Goal: Task Accomplishment & Management: Manage account settings

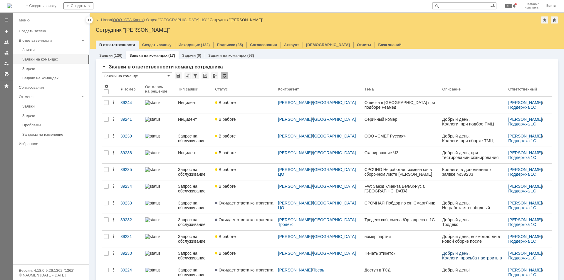
click at [133, 19] on link "ООО "СТА Карго"" at bounding box center [128, 20] width 31 height 4
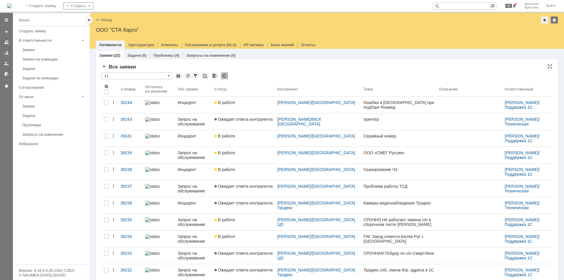
click at [259, 64] on div "Все заявки" at bounding box center [327, 67] width 451 height 6
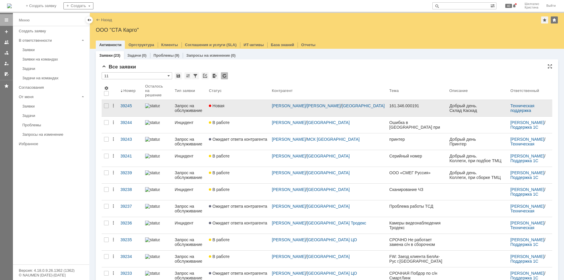
click at [254, 109] on link "Новая" at bounding box center [238, 108] width 63 height 16
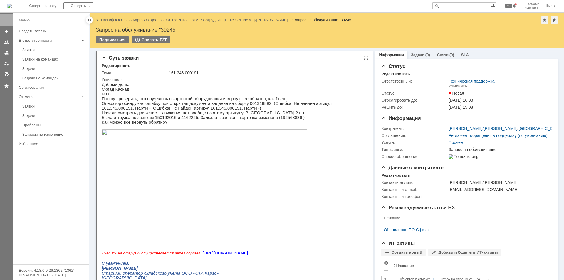
click at [212, 153] on img at bounding box center [205, 187] width 206 height 116
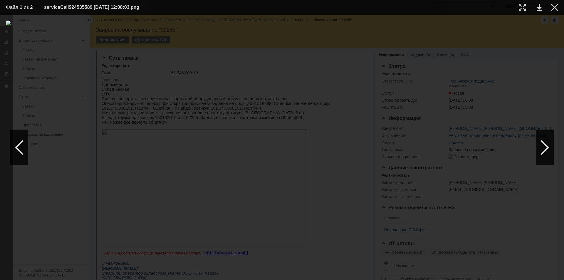
click at [553, 69] on div at bounding box center [282, 148] width 552 height 254
click at [556, 9] on div at bounding box center [554, 7] width 7 height 7
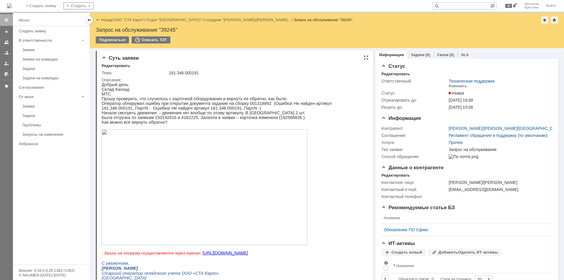
click at [270, 120] on p "Была отгрузка по заявкам 150192016 и 4162225. Залезла в заявки – карточка измен…" at bounding box center [232, 117] width 261 height 5
copy p "192568836"
click at [450, 84] on div "Изменить" at bounding box center [458, 86] width 19 height 5
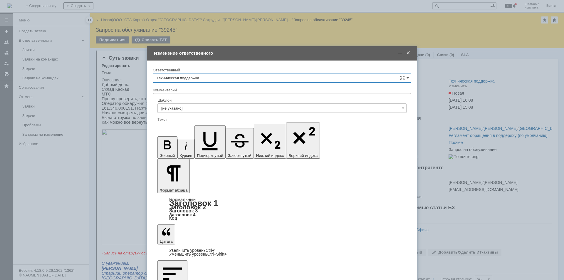
click at [213, 79] on input "Техническая поддержка" at bounding box center [282, 77] width 259 height 9
click at [195, 105] on div "[PERSON_NAME]" at bounding box center [282, 107] width 258 height 9
type input "[PERSON_NAME]"
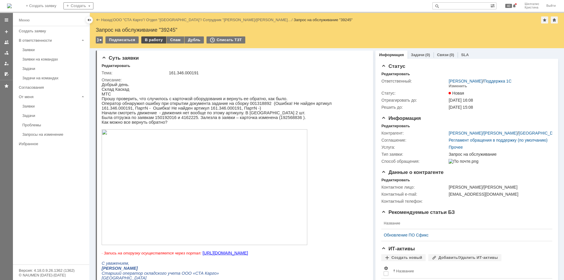
click at [152, 38] on div "В работу" at bounding box center [153, 39] width 25 height 7
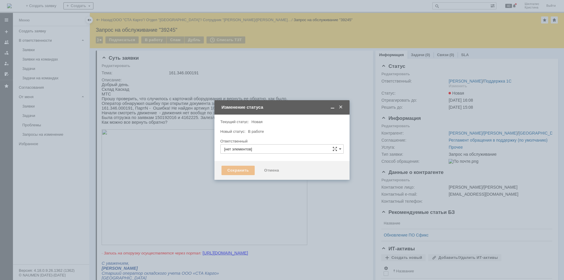
type input "[PERSON_NAME]"
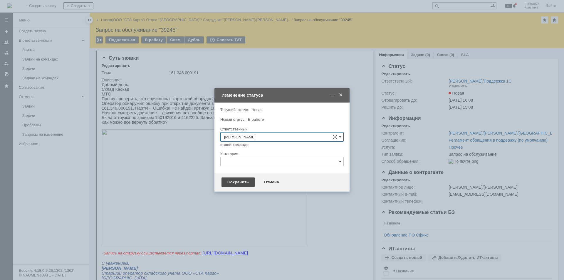
click at [233, 177] on div "Сохранить" at bounding box center [238, 181] width 33 height 9
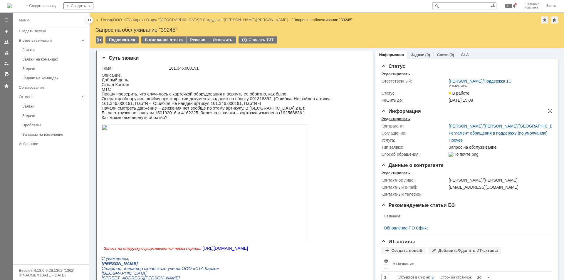
click at [398, 118] on div "Редактировать" at bounding box center [395, 119] width 28 height 5
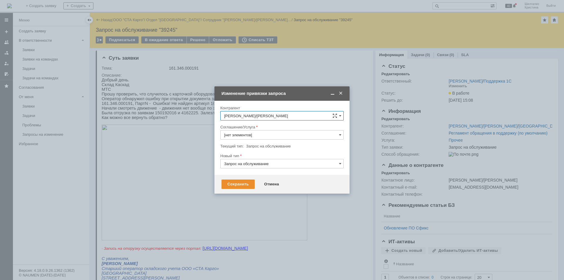
type input "Прочее"
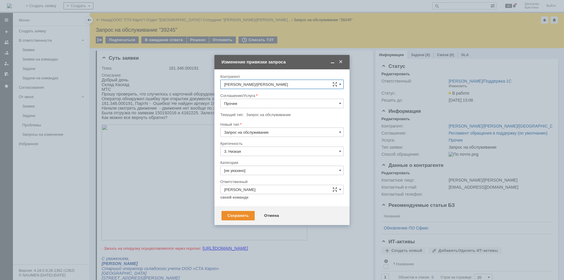
click at [246, 101] on input "Прочее" at bounding box center [281, 103] width 123 height 9
click at [254, 177] on div "WMS Прочее" at bounding box center [282, 180] width 123 height 9
type input "WMS Прочее"
click at [235, 211] on div "Сохранить" at bounding box center [238, 215] width 33 height 9
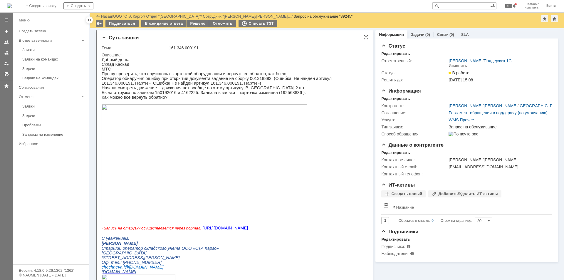
scroll to position [0, 0]
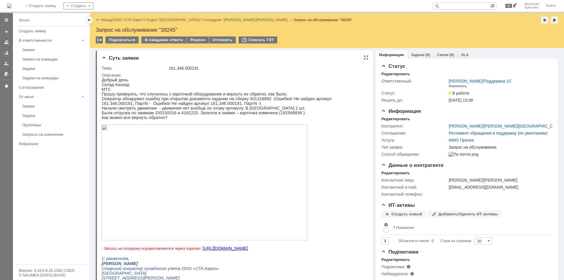
click at [141, 167] on img at bounding box center [205, 183] width 206 height 116
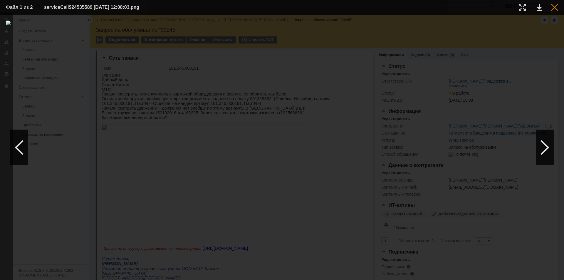
click at [552, 7] on div at bounding box center [554, 7] width 7 height 7
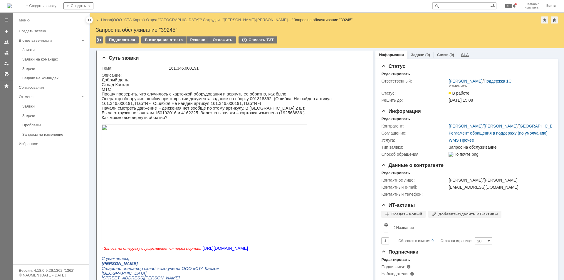
click at [461, 56] on link "SLA" at bounding box center [465, 55] width 8 height 4
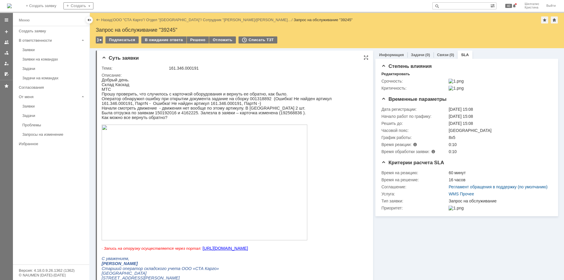
click at [246, 103] on p "Оператор обнаружил ошибку при открытии документа задание на сборку 001318892 (О…" at bounding box center [232, 100] width 261 height 9
copy p "001318892"
click at [197, 38] on div "Решено" at bounding box center [198, 39] width 22 height 7
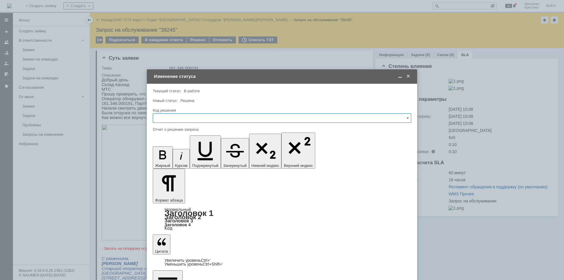
click at [185, 115] on input "text" at bounding box center [282, 117] width 259 height 9
click at [182, 197] on span "Решено" at bounding box center [282, 196] width 251 height 5
type input "Решено"
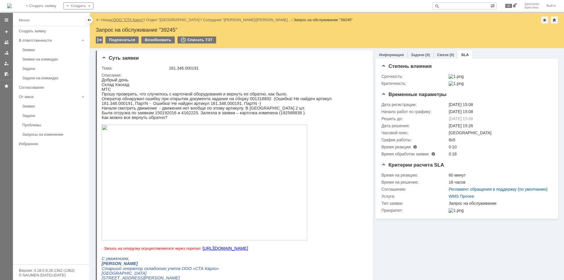
click at [136, 22] on link "ООО "СТА Карго"" at bounding box center [128, 20] width 31 height 4
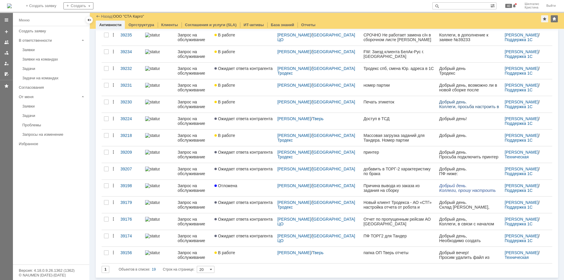
scroll to position [131, 0]
click at [53, 60] on div "Заявки на командах" at bounding box center [53, 59] width 63 height 4
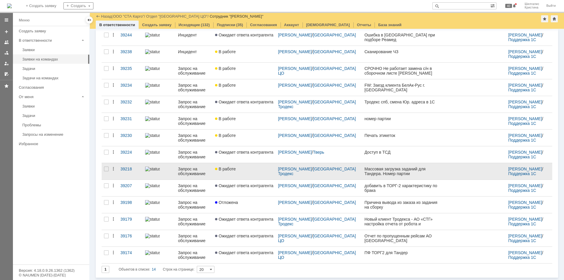
click at [253, 176] on link "В работе" at bounding box center [244, 171] width 63 height 16
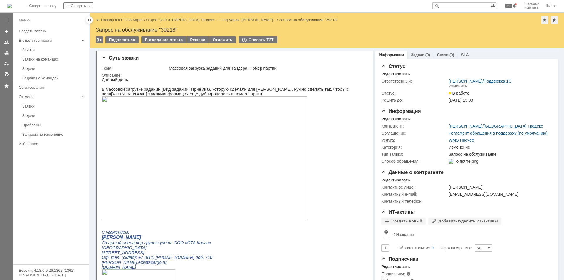
click at [135, 20] on link "ООО "СТА Карго"" at bounding box center [128, 20] width 31 height 4
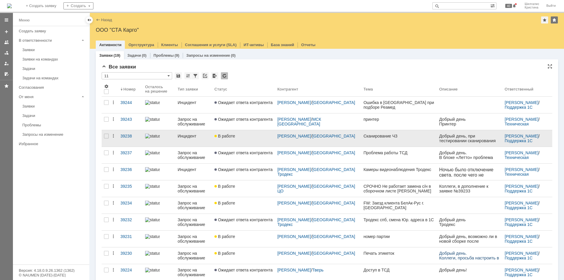
click at [243, 135] on div "В работе" at bounding box center [243, 136] width 58 height 5
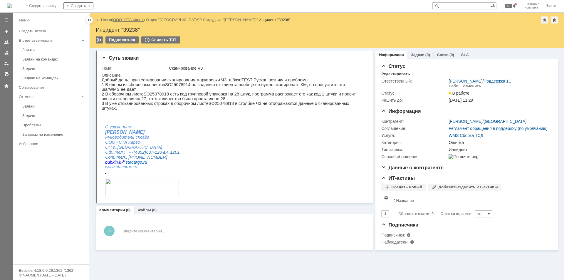
click at [131, 19] on link "ООО "СТА Карго"" at bounding box center [128, 20] width 31 height 4
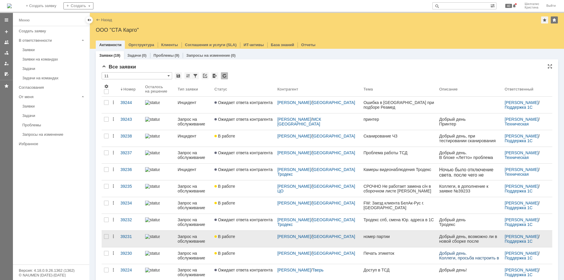
click at [247, 238] on div "В работе" at bounding box center [243, 236] width 58 height 5
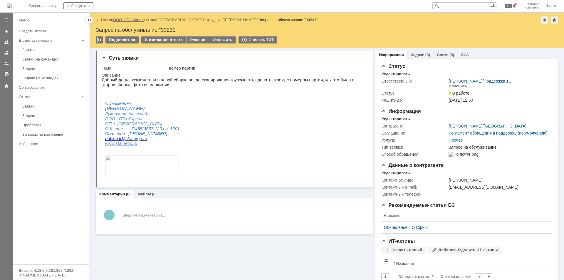
click at [135, 19] on link "ООО "СТА Карго"" at bounding box center [128, 20] width 31 height 4
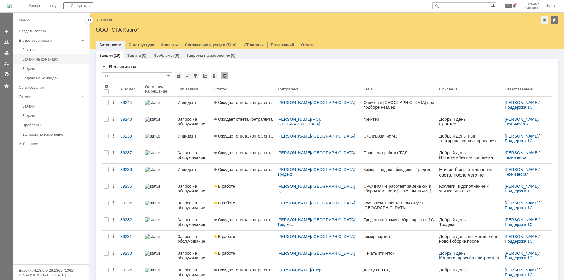
click at [53, 60] on div "Заявки на командах" at bounding box center [53, 59] width 63 height 4
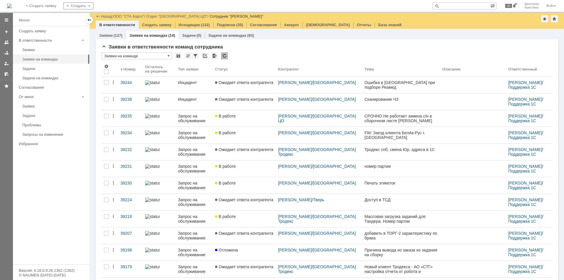
scroll to position [48, 0]
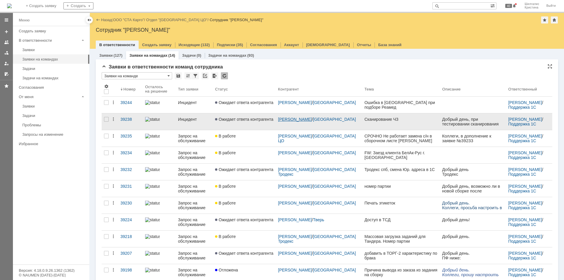
click at [300, 119] on link "Бубкин Кирилл" at bounding box center [295, 119] width 34 height 5
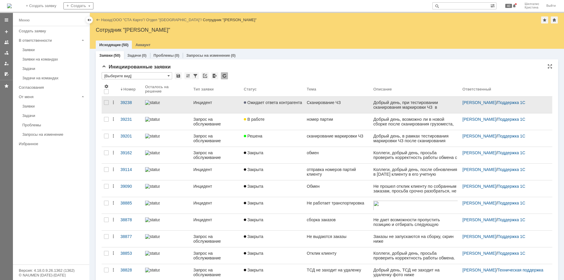
click at [282, 105] on link "Ожидает ответа контрагента" at bounding box center [273, 105] width 63 height 16
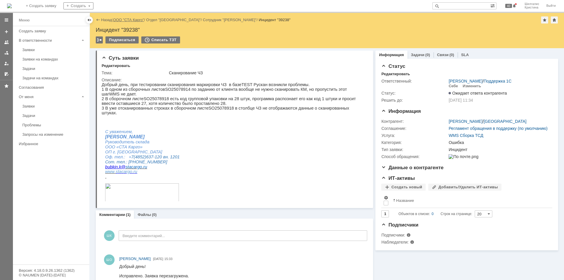
click at [128, 21] on link "ООО "СТА Карго"" at bounding box center [128, 20] width 31 height 4
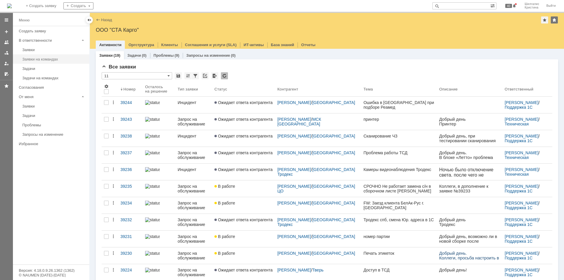
click at [44, 61] on div "Заявки на командах" at bounding box center [53, 59] width 63 height 4
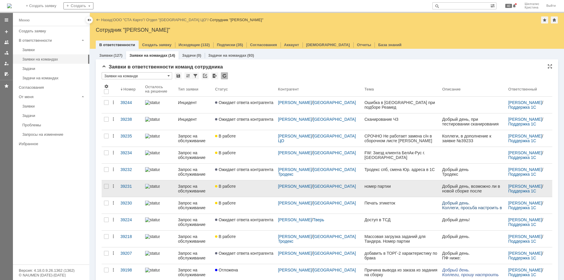
click at [254, 186] on div "В работе" at bounding box center [244, 186] width 58 height 5
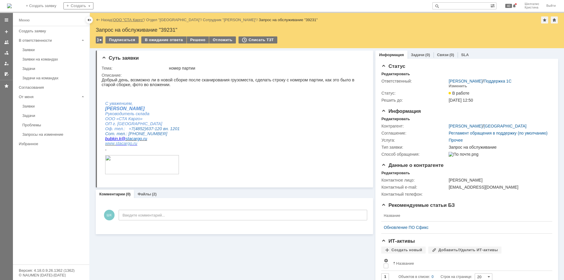
click at [138, 19] on link "ООО "СТА Карго"" at bounding box center [128, 20] width 31 height 4
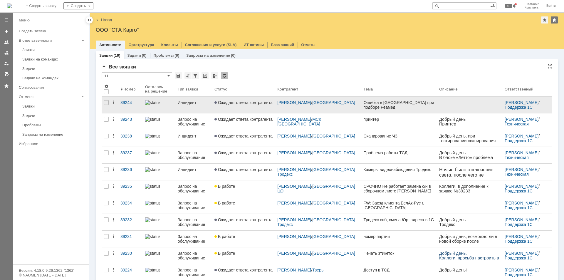
click at [370, 105] on link "Ошибка в ТСД при подборе Реамед" at bounding box center [399, 105] width 76 height 16
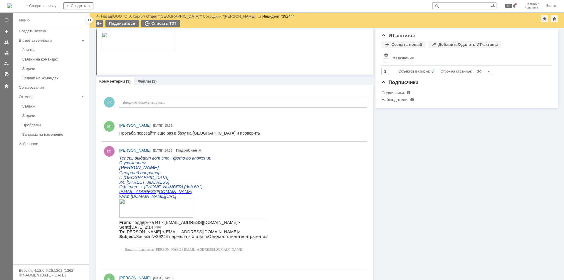
scroll to position [141, 0]
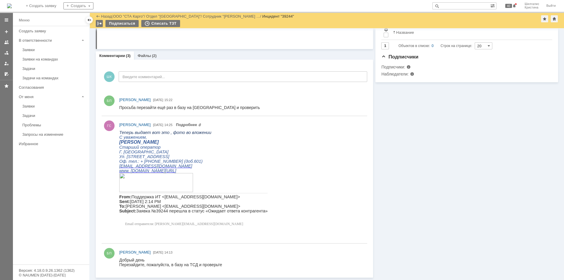
click at [395, 141] on div "Информация Задачи (0) Связи (0) SLA Статус Редактировать Ответственный: Бабунов…" at bounding box center [465, 82] width 185 height 390
click at [441, 156] on div "Информация Задачи (0) Связи (0) SLA Статус Редактировать Ответственный: Бабунов…" at bounding box center [465, 82] width 185 height 390
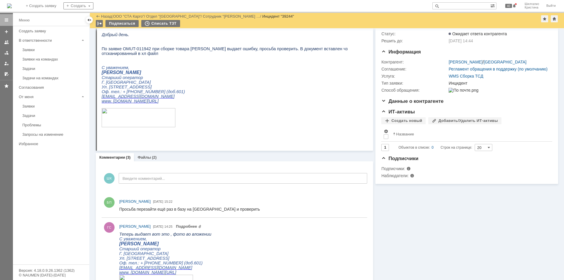
scroll to position [88, 0]
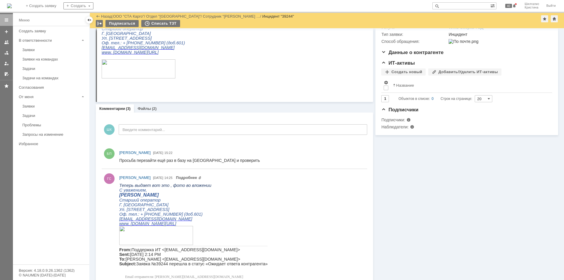
click at [452, 216] on div "Информация Задачи (0) Связи (0) SLA Статус Редактировать Ответственный: Бабунов…" at bounding box center [465, 135] width 185 height 390
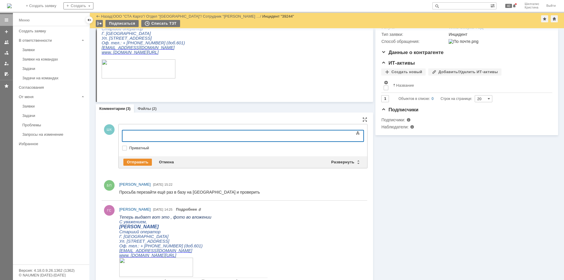
click at [174, 133] on body at bounding box center [170, 135] width 88 height 10
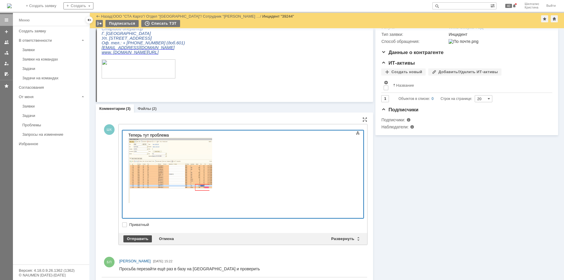
click at [137, 235] on div "Отправить" at bounding box center [137, 238] width 28 height 7
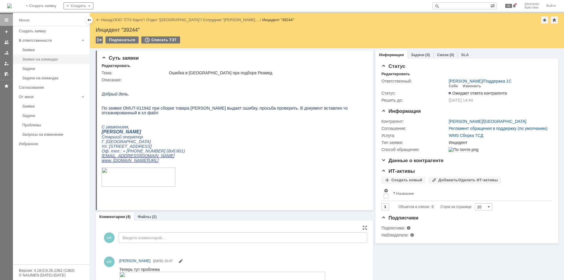
click at [42, 61] on div "Заявки на командах" at bounding box center [53, 59] width 63 height 4
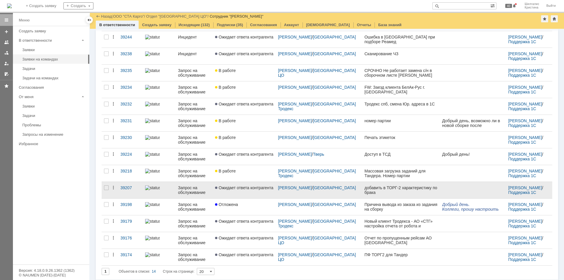
click at [242, 184] on link "Ожидает ответа контрагента" at bounding box center [244, 190] width 63 height 16
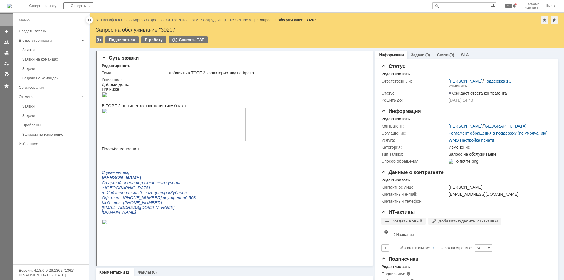
click at [169, 28] on div "Запрос на обслуживание "39207"" at bounding box center [327, 30] width 462 height 6
copy div "39207"
click at [150, 39] on div "В работу" at bounding box center [153, 39] width 25 height 7
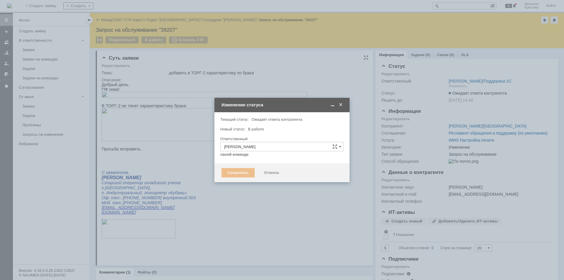
type input "Изменение"
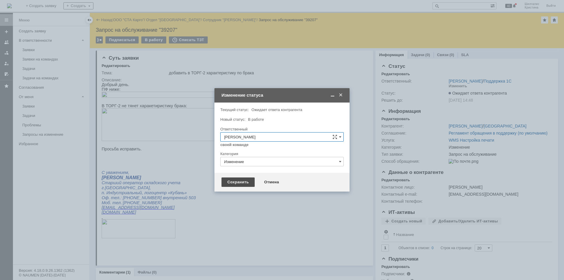
click at [238, 182] on div "Сохранить" at bounding box center [238, 181] width 33 height 9
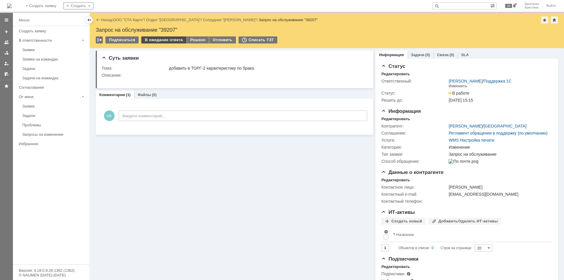
click at [150, 40] on div "В ожидание ответа" at bounding box center [163, 39] width 45 height 7
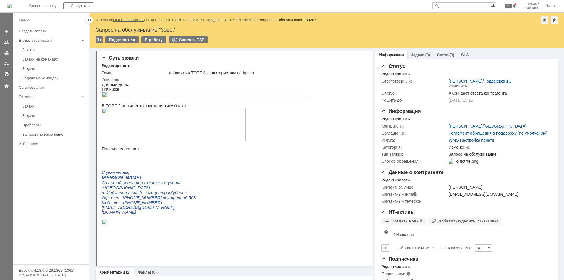
click at [127, 20] on link "ООО "СТА Карго"" at bounding box center [128, 20] width 31 height 4
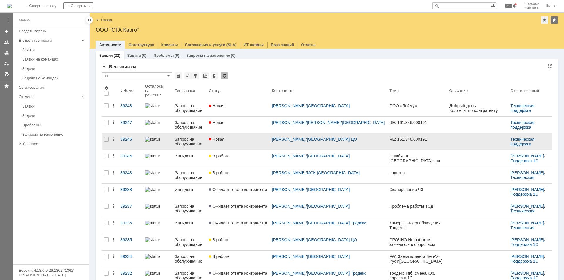
click at [241, 140] on link "Новая" at bounding box center [238, 141] width 63 height 16
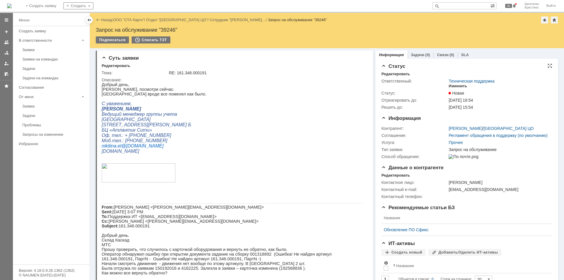
click at [458, 84] on div "Изменить" at bounding box center [458, 86] width 19 height 5
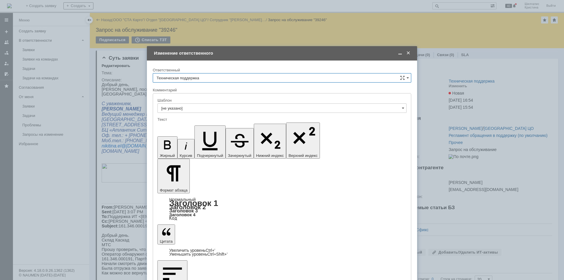
click at [218, 79] on input "Техническая поддержка" at bounding box center [282, 77] width 259 height 9
click at [195, 105] on div "[PERSON_NAME]" at bounding box center [282, 107] width 258 height 9
type input "[PERSON_NAME]"
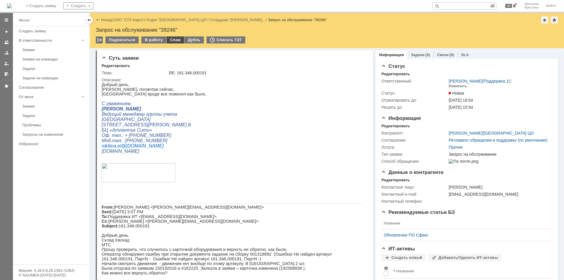
click at [173, 39] on div "Спам" at bounding box center [176, 39] width 18 height 7
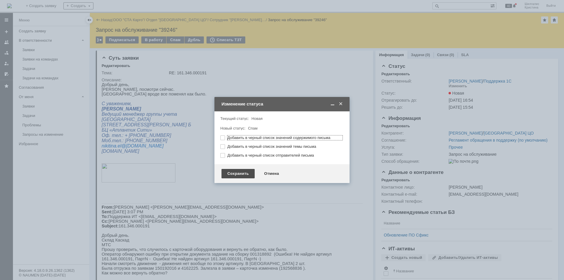
click at [241, 175] on div "Сохранить" at bounding box center [238, 173] width 33 height 9
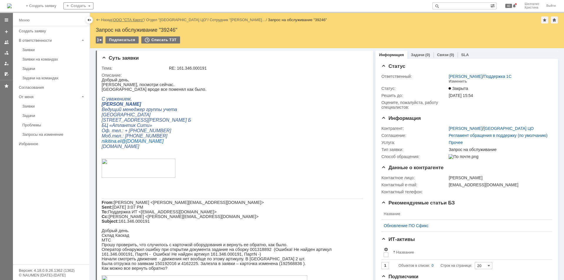
click at [129, 21] on link "ООО "СТА Карго"" at bounding box center [128, 20] width 31 height 4
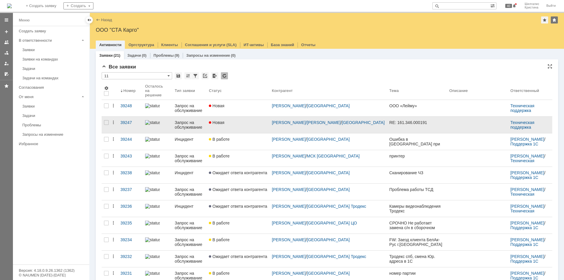
click at [251, 120] on div "Новая" at bounding box center [238, 122] width 58 height 5
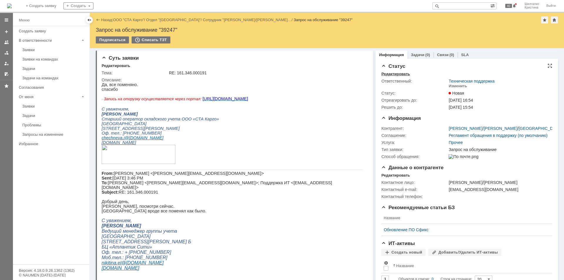
click at [398, 74] on div "Редактировать" at bounding box center [395, 74] width 28 height 5
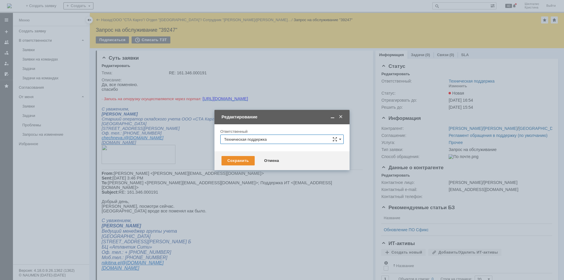
click at [267, 140] on input "Техническая поддержка" at bounding box center [281, 139] width 123 height 9
click at [241, 167] on div "[PERSON_NAME]" at bounding box center [282, 169] width 123 height 9
click at [238, 162] on div "Сохранить" at bounding box center [238, 160] width 33 height 9
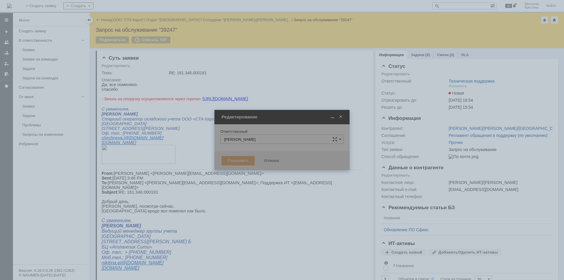
type input "[PERSON_NAME]"
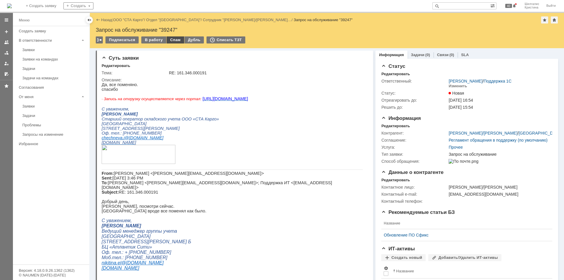
click at [175, 43] on div "Спам" at bounding box center [176, 39] width 18 height 7
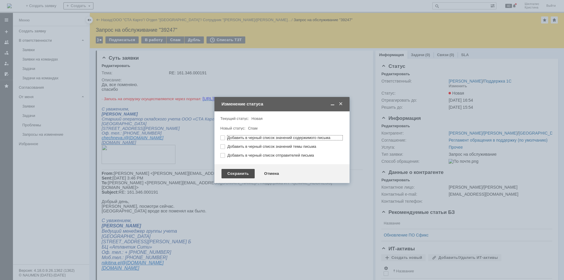
click at [242, 177] on div "Сохранить" at bounding box center [238, 173] width 33 height 9
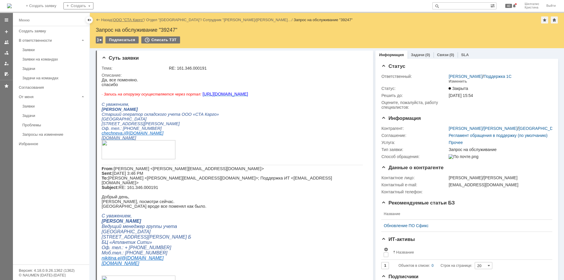
click at [136, 21] on link "ООО "СТА Карго"" at bounding box center [128, 20] width 31 height 4
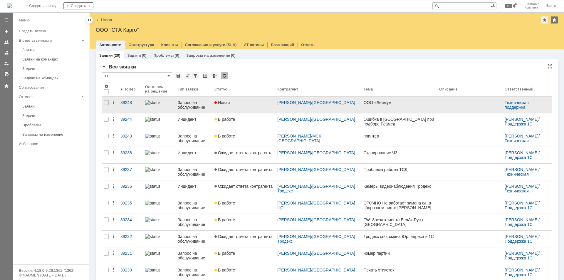
click at [244, 105] on link "Новая" at bounding box center [243, 105] width 63 height 16
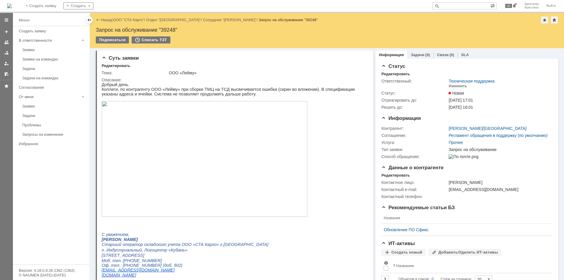
click at [239, 128] on img at bounding box center [205, 159] width 206 height 116
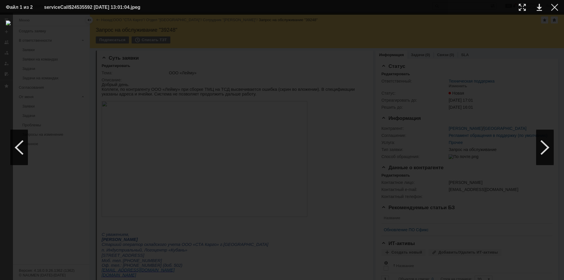
click at [556, 63] on div at bounding box center [282, 148] width 552 height 254
click at [553, 7] on div at bounding box center [554, 7] width 7 height 7
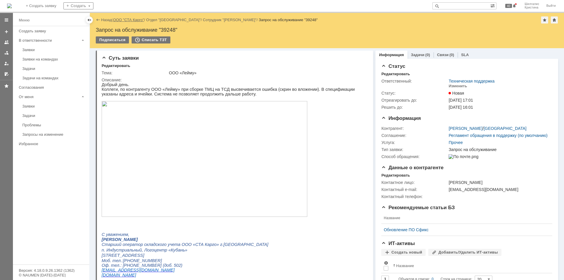
click at [131, 20] on link "ООО "СТА Карго"" at bounding box center [128, 20] width 31 height 4
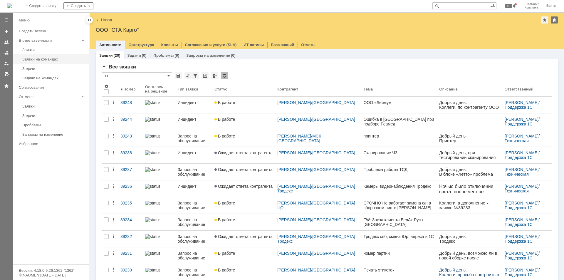
click at [28, 56] on link "Заявки на командах" at bounding box center [54, 59] width 68 height 9
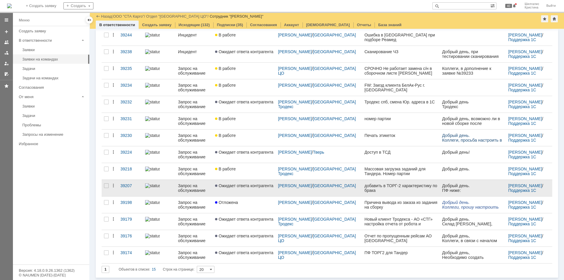
click at [247, 189] on link "Ожидает ответа контрагента" at bounding box center [244, 188] width 63 height 16
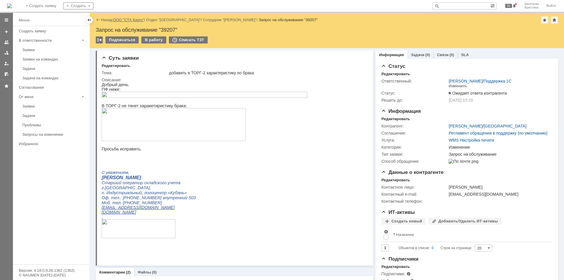
click at [137, 19] on link "ООО "СТА Карго"" at bounding box center [128, 20] width 31 height 4
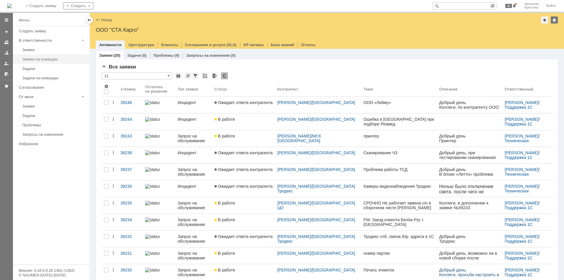
click at [41, 61] on div "Заявки на командах" at bounding box center [53, 59] width 63 height 4
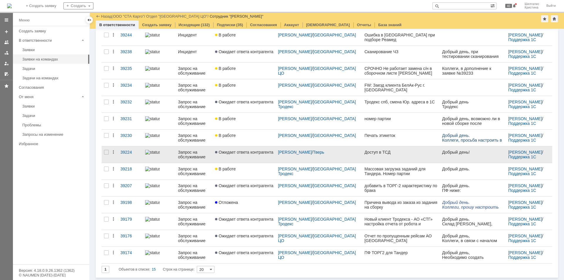
click at [248, 151] on span "Ожидает ответа контрагента" at bounding box center [244, 152] width 58 height 5
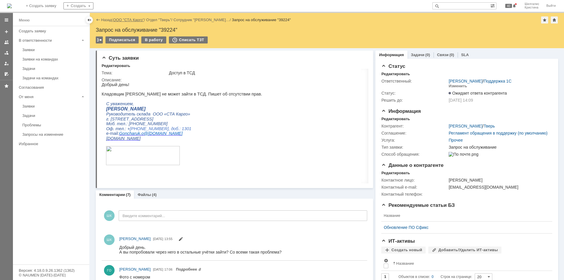
click at [129, 21] on link "ООО "СТА Карго"" at bounding box center [128, 20] width 31 height 4
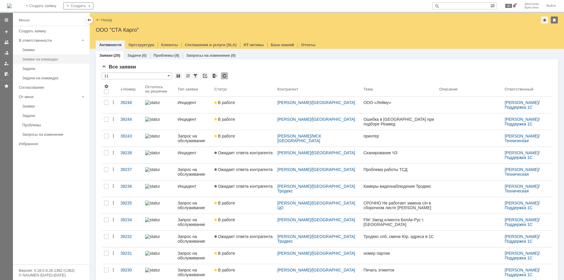
click at [45, 58] on div "Заявки на командах" at bounding box center [53, 59] width 63 height 4
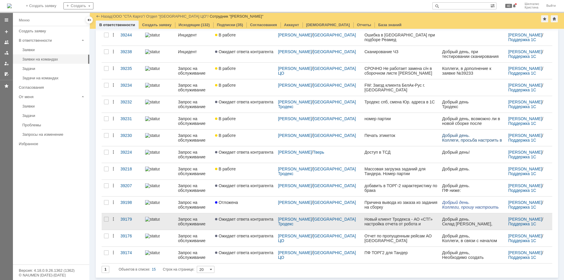
click at [249, 216] on link "Ожидает ответа контрагента" at bounding box center [244, 221] width 63 height 16
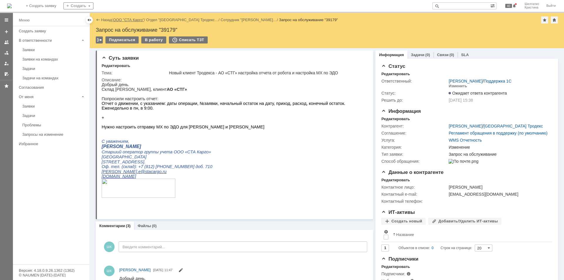
click at [131, 20] on link "ООО "СТА Карго"" at bounding box center [128, 20] width 31 height 4
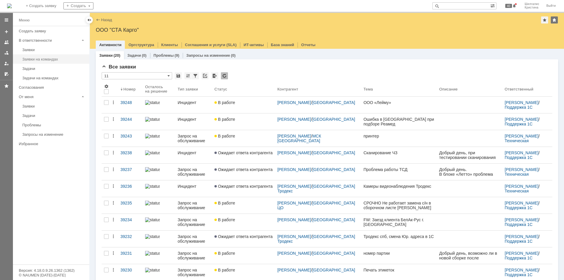
click at [49, 56] on link "Заявки на командах" at bounding box center [54, 59] width 68 height 9
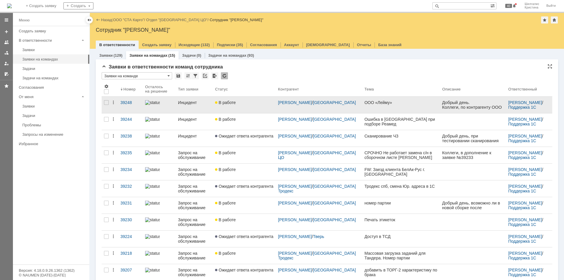
click at [246, 103] on div "В работе" at bounding box center [244, 102] width 58 height 5
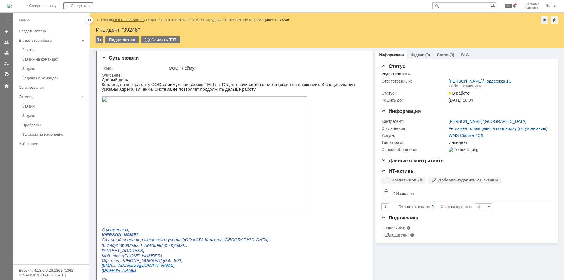
click at [132, 21] on link "ООО "СТА Карго"" at bounding box center [128, 20] width 31 height 4
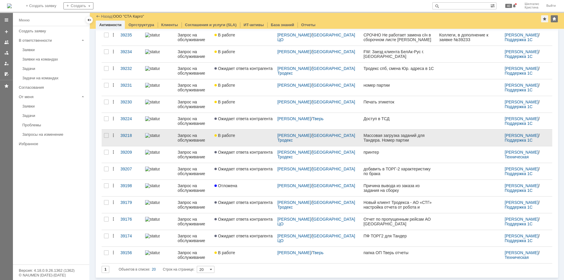
click at [234, 136] on span "В работе" at bounding box center [224, 135] width 21 height 5
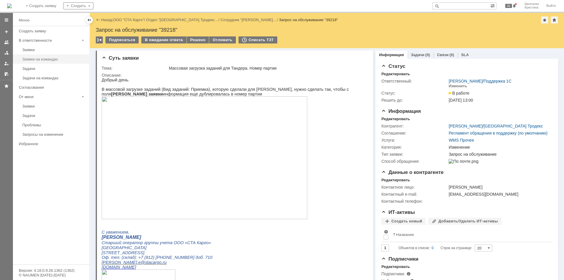
click at [57, 59] on div "Заявки на командах" at bounding box center [53, 59] width 63 height 4
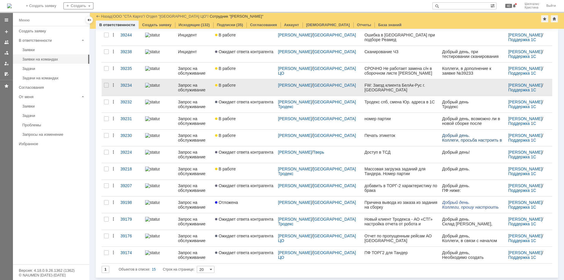
click at [246, 89] on link "В работе" at bounding box center [244, 87] width 63 height 16
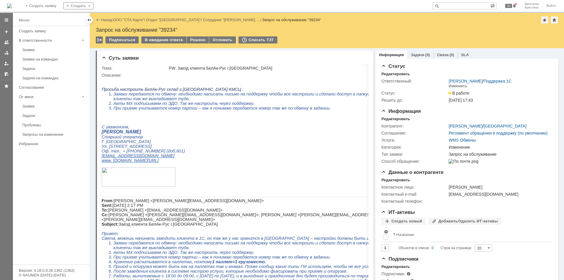
drag, startPoint x: 450, startPoint y: 197, endPoint x: 371, endPoint y: 64, distance: 155.1
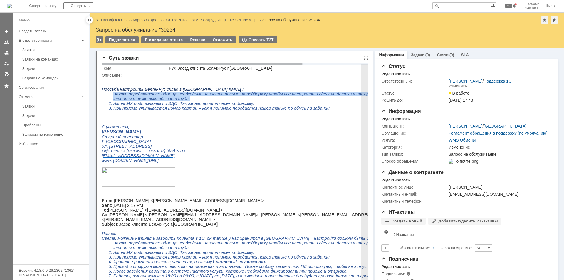
drag, startPoint x: 149, startPoint y: 100, endPoint x: 112, endPoint y: 95, distance: 37.1
click at [113, 95] on li "Заявки передаются по обмену: необходимо написать письмо на поддержку чтобы все …" at bounding box center [283, 96] width 340 height 9
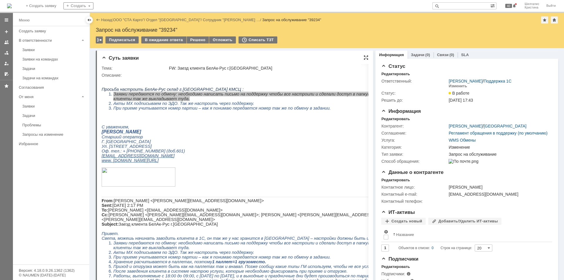
click at [365, 56] on div at bounding box center [366, 57] width 5 height 5
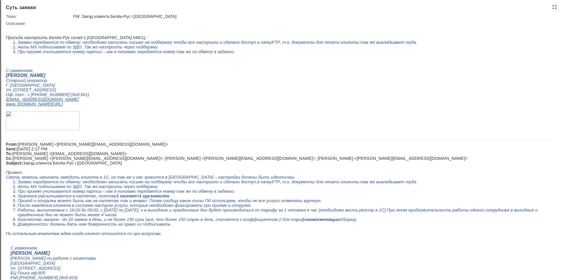
click at [348, 47] on li "Акты МХ подписываем по ЭДО. Так же настроить через поддержку." at bounding box center [283, 47] width 531 height 5
drag, startPoint x: 209, startPoint y: 44, endPoint x: 383, endPoint y: 46, distance: 174.5
click at [383, 45] on li "Заявки передаются по обмену: необходимо написать письмо на поддержку чтобы все …" at bounding box center [283, 42] width 531 height 5
click at [382, 53] on li "При приеме учитывается номер партии – как я понимаю передается номер так же по …" at bounding box center [283, 51] width 531 height 5
click at [48, 49] on span "Акты МХ подписываем по ЭДО. Так же настроить через поддержку." at bounding box center [88, 47] width 141 height 5
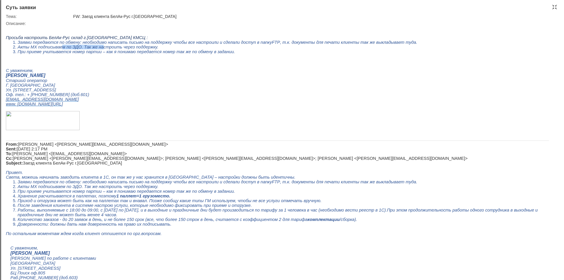
drag, startPoint x: 59, startPoint y: 50, endPoint x: 95, endPoint y: 50, distance: 36.4
click at [95, 49] on span "Акты МХ подписываем по ЭДО. Так же настроить через поддержку." at bounding box center [88, 47] width 141 height 5
drag, startPoint x: 115, startPoint y: 58, endPoint x: 145, endPoint y: 54, distance: 30.5
click at [145, 54] on span "При приеме учитывается номер партии – как я понимаю передается номер так же по …" at bounding box center [126, 51] width 217 height 5
click at [172, 68] on p at bounding box center [277, 65] width 543 height 5
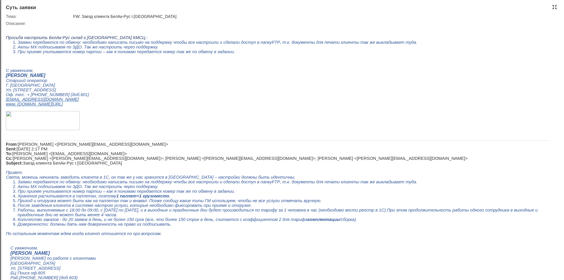
click at [554, 8] on div at bounding box center [554, 7] width 5 height 5
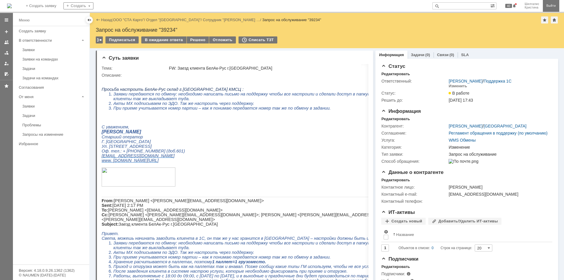
scroll to position [2, 0]
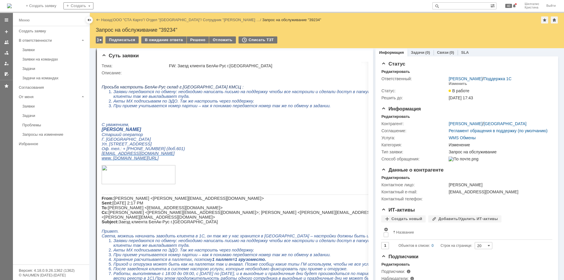
click at [172, 32] on div "Запрос на обслуживание "39234"" at bounding box center [327, 30] width 462 height 6
copy div "39234"
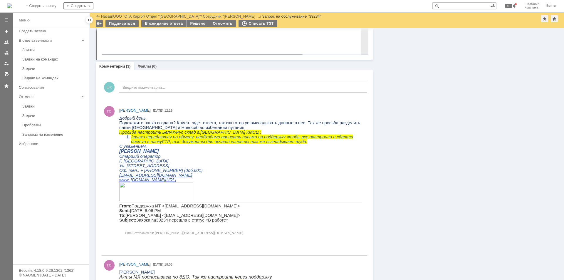
scroll to position [502, 0]
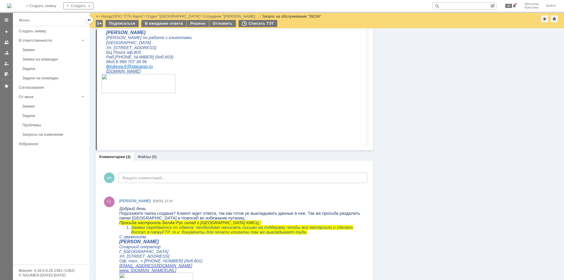
click at [421, 130] on div "Информация Задачи (0) Связи (0) SLA Статус Редактировать Ответственный: Шилгали…" at bounding box center [465, 34] width 185 height 1017
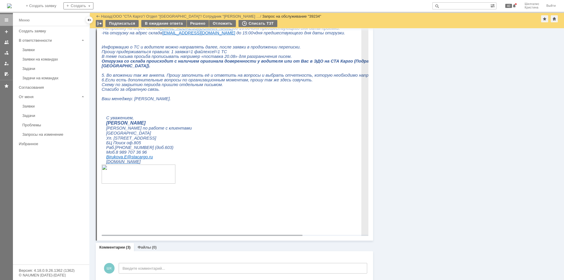
scroll to position [588, 0]
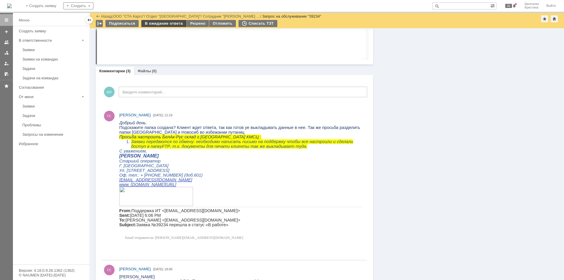
click at [167, 24] on div "В ожидание ответа" at bounding box center [163, 23] width 45 height 7
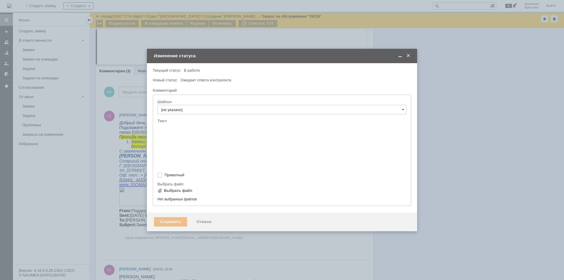
scroll to position [0, 0]
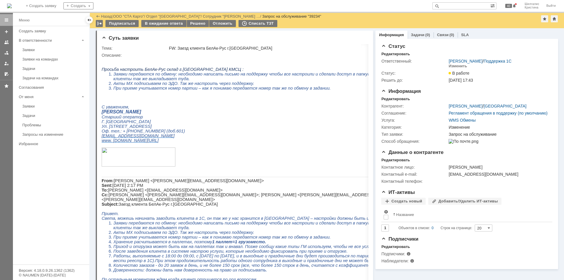
drag, startPoint x: 367, startPoint y: 42, endPoint x: 341, endPoint y: 8, distance: 43.5
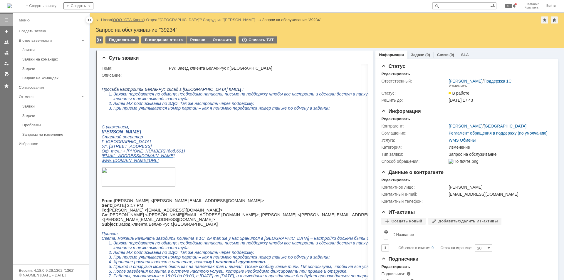
drag, startPoint x: 130, startPoint y: 23, endPoint x: 133, endPoint y: 19, distance: 5.0
click at [131, 24] on div "Назад | ООО "СТА Карго" / Отдел "Ростов-на-Дону" / Сотрудник "Гончарова Светлан…" at bounding box center [327, 30] width 474 height 35
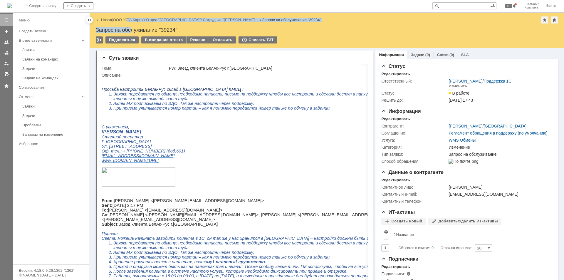
click at [133, 17] on div "Назад | ООО "СТА Карго" / Отдел "Ростов-на-Дону" / Сотрудник "Гончарова Светлан…" at bounding box center [327, 19] width 462 height 7
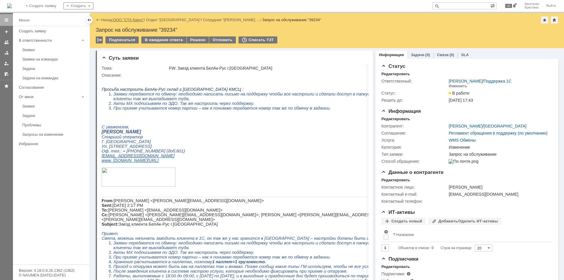
click at [132, 21] on link "ООО "СТА Карго"" at bounding box center [128, 20] width 31 height 4
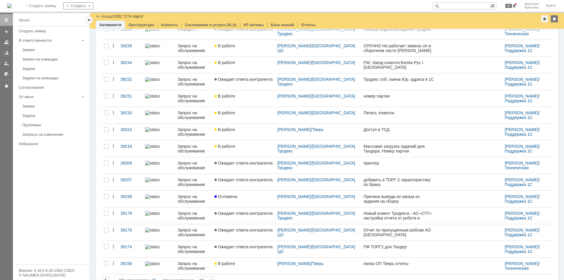
scroll to position [148, 0]
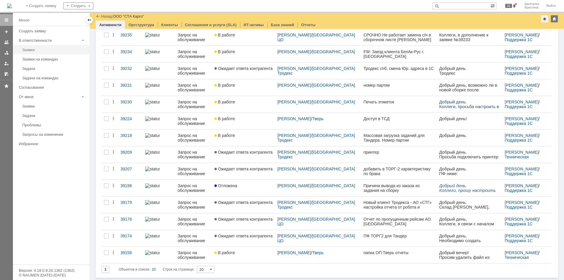
click at [44, 54] on link "Заявки" at bounding box center [54, 49] width 68 height 9
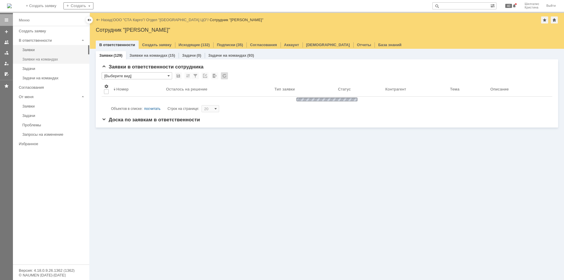
click at [42, 59] on div "Заявки на командах" at bounding box center [53, 59] width 63 height 4
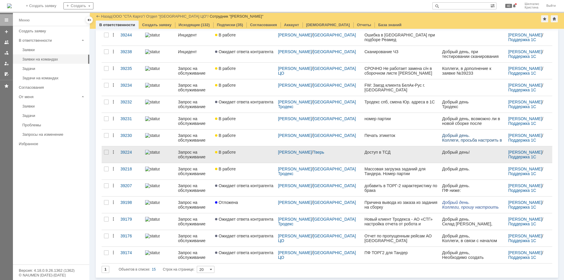
drag, startPoint x: 239, startPoint y: 187, endPoint x: 232, endPoint y: 163, distance: 25.0
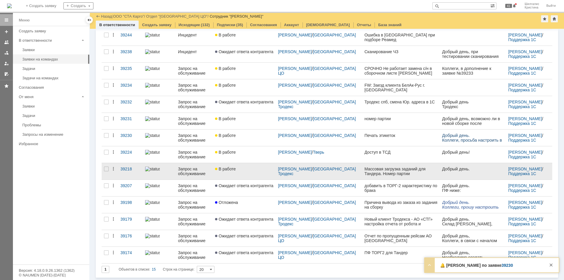
click at [266, 166] on link "В работе" at bounding box center [244, 171] width 63 height 16
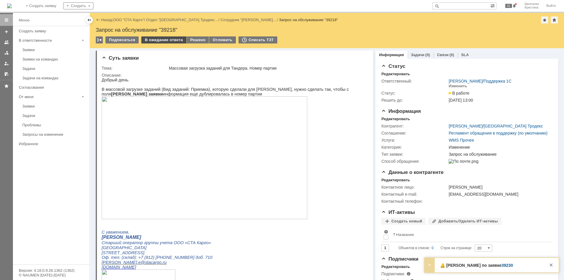
click at [162, 40] on div "В ожидание ответа" at bounding box center [163, 39] width 45 height 7
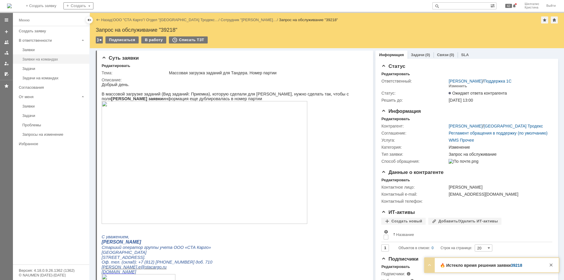
click at [44, 58] on div "Заявки на командах" at bounding box center [53, 59] width 63 height 4
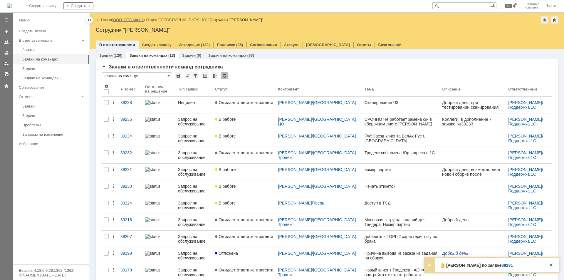
click at [128, 18] on link "ООО "СТА Карго"" at bounding box center [128, 20] width 31 height 4
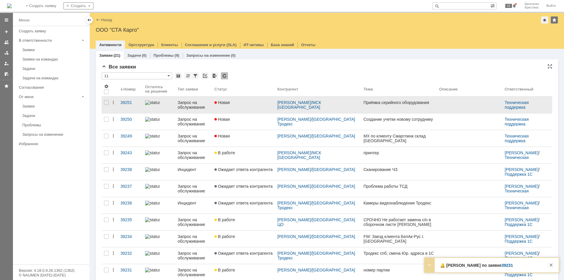
click at [236, 103] on div "Новая" at bounding box center [243, 102] width 58 height 5
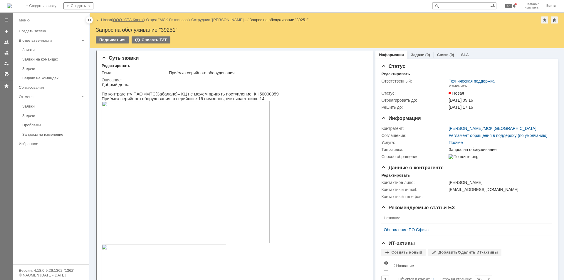
click at [139, 21] on link "ООО "СТА Карго"" at bounding box center [128, 20] width 31 height 4
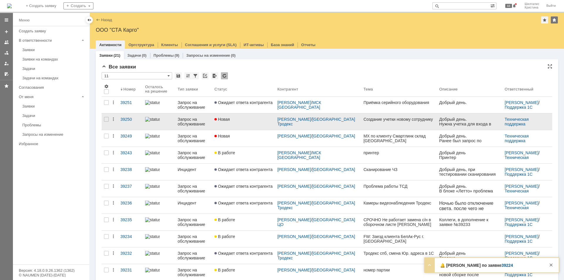
click at [257, 120] on div "Новая" at bounding box center [243, 119] width 58 height 5
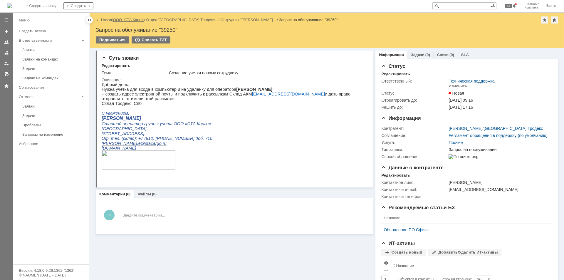
click at [133, 18] on link "ООО "СТА Карго"" at bounding box center [128, 20] width 31 height 4
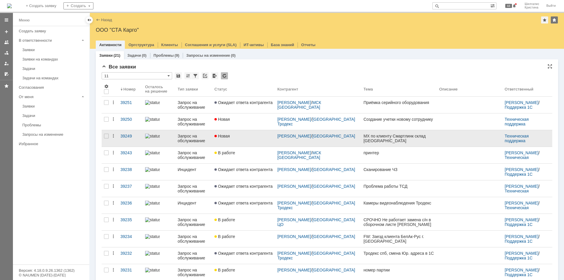
click at [253, 137] on div "Новая" at bounding box center [243, 136] width 58 height 5
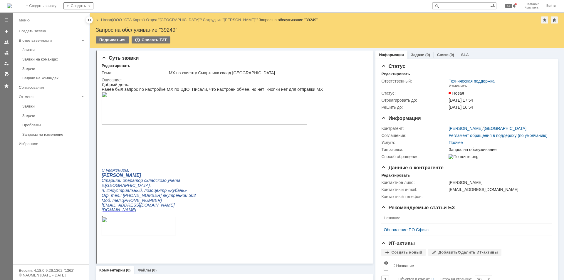
click at [150, 102] on img at bounding box center [205, 108] width 206 height 33
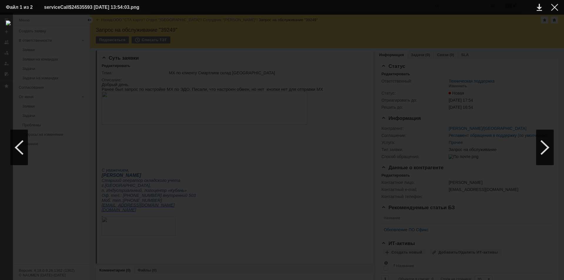
click at [405, 79] on div at bounding box center [282, 148] width 552 height 254
click at [555, 9] on div at bounding box center [554, 7] width 7 height 7
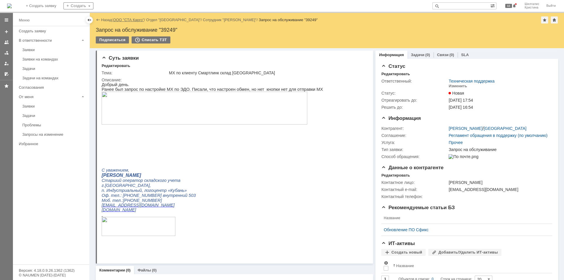
click at [126, 18] on link "ООО "СТА Карго"" at bounding box center [128, 20] width 31 height 4
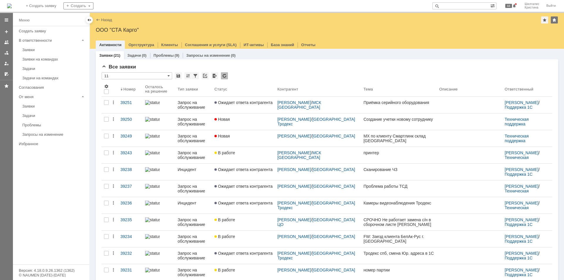
click at [451, 4] on input "text" at bounding box center [461, 5] width 58 height 7
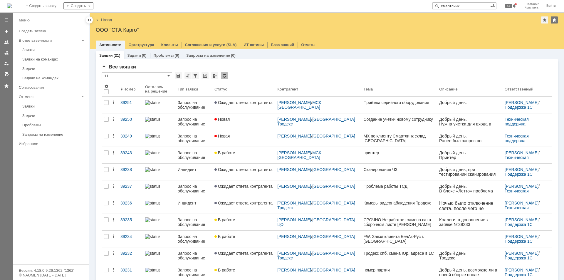
type input "смартлинк"
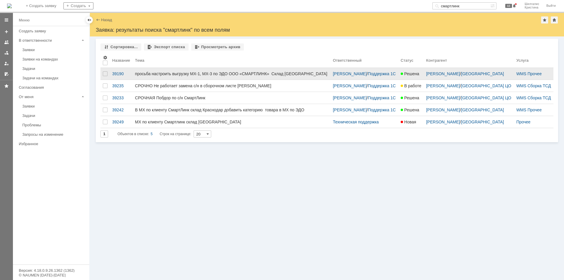
click at [225, 73] on div "просьба настроить выгрузку МХ-1, МХ-3 по ЭДО ООО «СМАРТЛИНК» Склад Краснодар" at bounding box center [231, 73] width 193 height 5
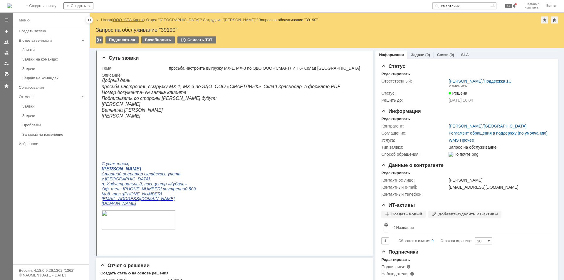
click at [128, 21] on link "ООО "СТА Карго"" at bounding box center [128, 20] width 31 height 4
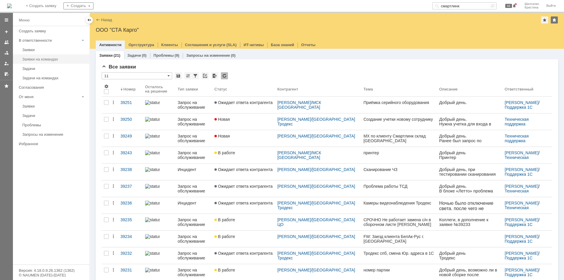
click at [41, 62] on link "Заявки на командах" at bounding box center [54, 59] width 68 height 9
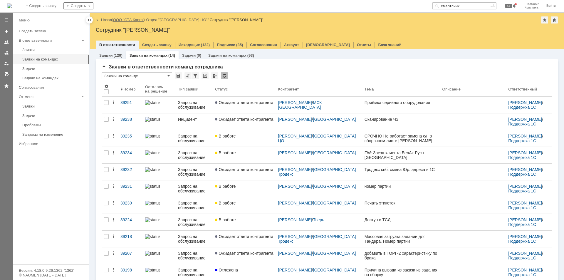
click at [127, 19] on link "ООО "СТА Карго"" at bounding box center [128, 20] width 31 height 4
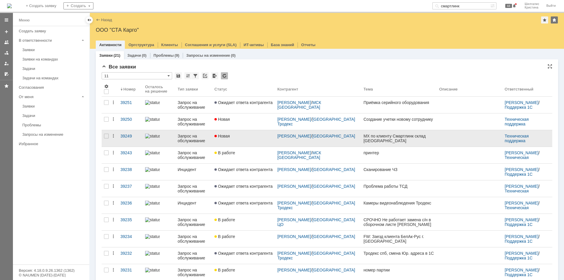
click at [253, 135] on div "Новая" at bounding box center [243, 136] width 58 height 5
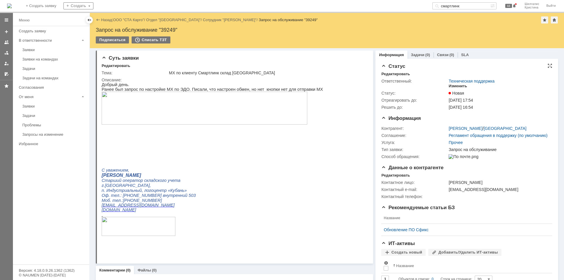
click at [457, 84] on div "Изменить" at bounding box center [458, 86] width 19 height 5
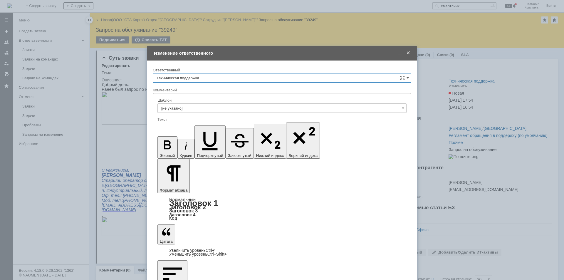
click at [189, 77] on input "Техническая поддержка" at bounding box center [282, 77] width 259 height 9
click at [193, 110] on span "Шилгалис Кристина" at bounding box center [282, 108] width 251 height 5
type input "Шилгалис Кристина"
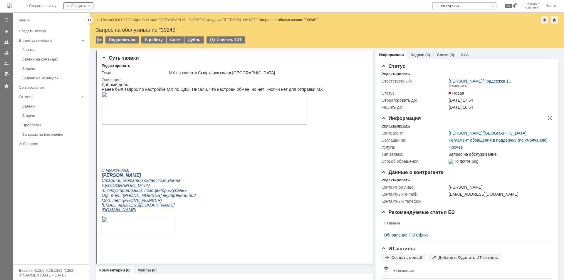
click at [398, 125] on div "Редактировать" at bounding box center [395, 126] width 28 height 5
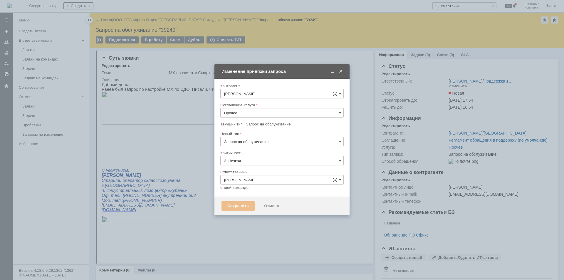
type input "[не указано]"
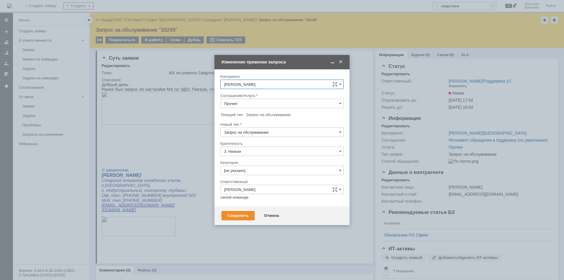
click at [263, 103] on input "Прочее" at bounding box center [281, 103] width 123 height 9
click at [250, 156] on span "WMS Прочее" at bounding box center [282, 155] width 116 height 5
type input "WMS Прочее"
click at [247, 168] on input "[не указано]" at bounding box center [281, 170] width 123 height 9
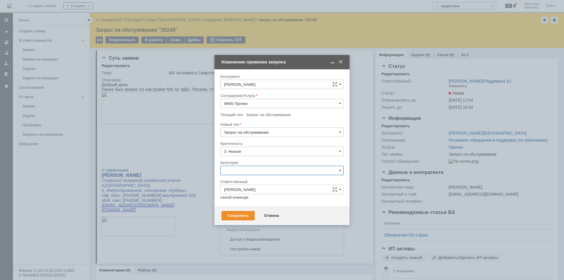
click at [244, 218] on span "Ошибка" at bounding box center [282, 220] width 116 height 5
type input "Ошибка"
click at [241, 212] on div "Сохранить" at bounding box center [238, 215] width 33 height 9
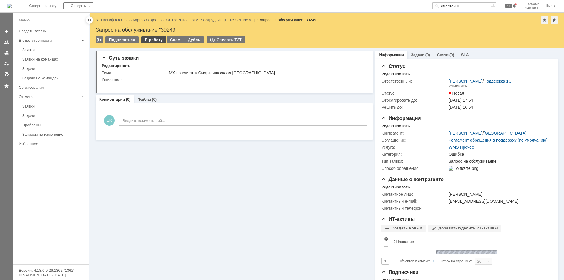
click at [157, 38] on div "В работу" at bounding box center [153, 39] width 25 height 7
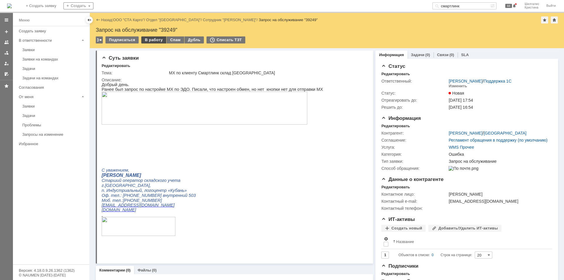
click at [150, 39] on div "В работу" at bounding box center [153, 39] width 25 height 7
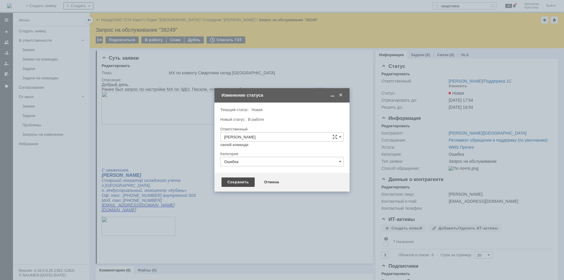
click at [244, 179] on div "Сохранить" at bounding box center [238, 181] width 33 height 9
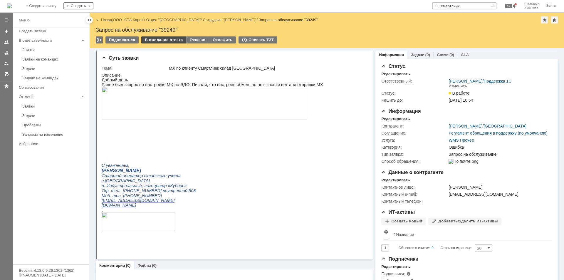
click at [166, 38] on div "В ожидание ответа" at bounding box center [163, 39] width 45 height 7
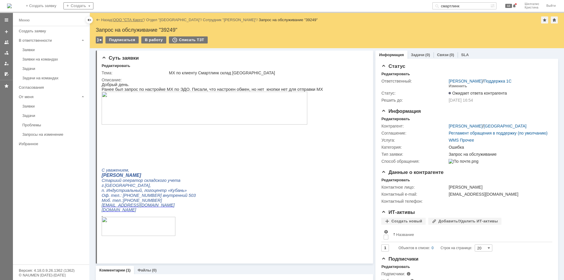
click at [123, 19] on link "ООО "СТА Карго"" at bounding box center [128, 20] width 31 height 4
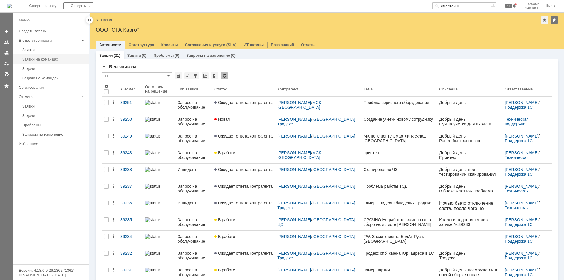
click at [51, 61] on div "Заявки на командах" at bounding box center [53, 59] width 63 height 4
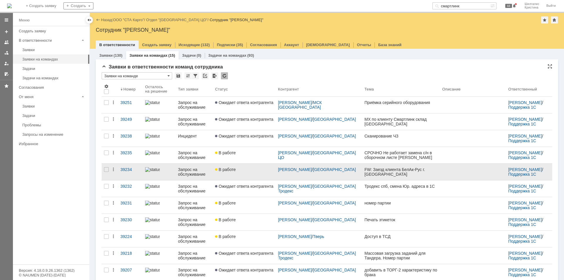
scroll to position [68, 0]
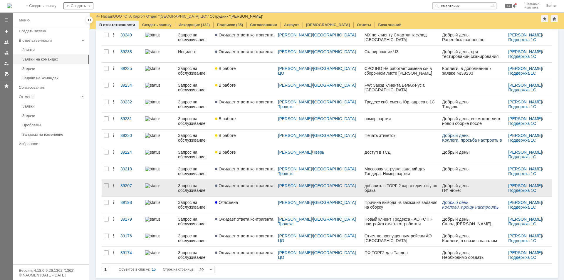
click at [244, 186] on span "Ожидает ответа контрагента" at bounding box center [244, 185] width 58 height 5
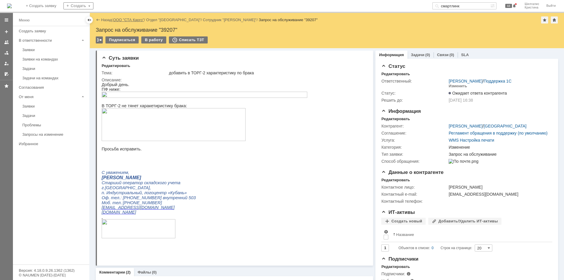
click at [129, 19] on link "ООО "СТА Карго"" at bounding box center [128, 20] width 31 height 4
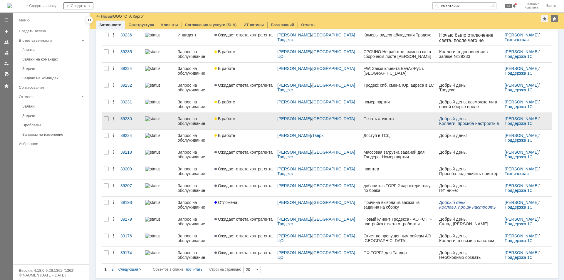
click at [247, 123] on link "В работе" at bounding box center [243, 121] width 63 height 16
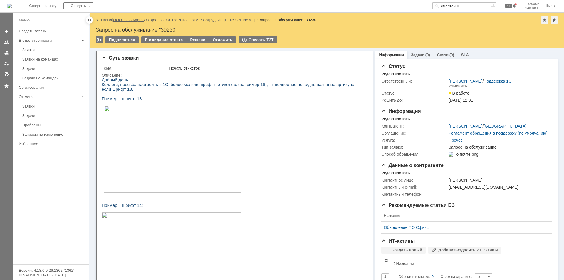
click at [135, 20] on link "ООО "СТА Карго"" at bounding box center [128, 20] width 31 height 4
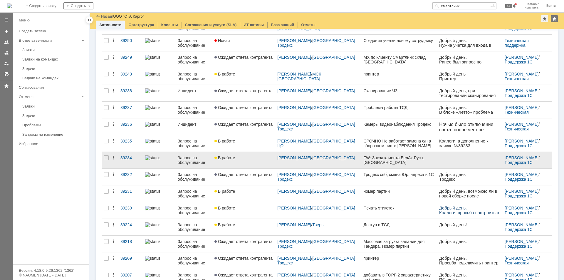
click at [251, 160] on div "В работе" at bounding box center [243, 157] width 58 height 5
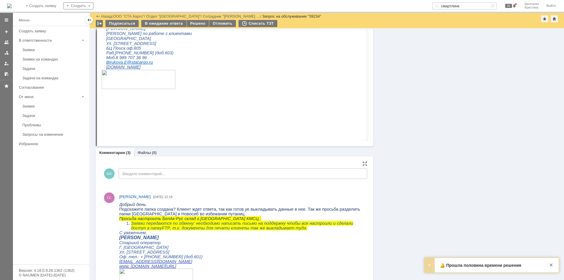
scroll to position [529, 0]
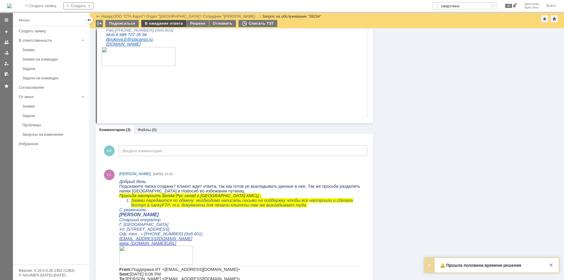
click at [162, 23] on div "В ожидание ответа" at bounding box center [163, 23] width 45 height 7
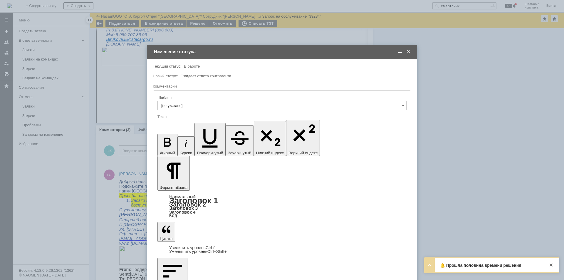
scroll to position [0, 0]
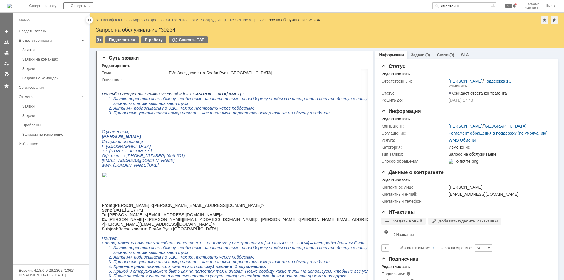
click at [128, 22] on div "Назад | ООО "СТА Карго" / Отдел "Ростов-на-Дону" / Сотрудник "Гончарова Светлан…" at bounding box center [327, 19] width 462 height 7
click at [128, 23] on div "Назад | ООО "СТА Карго" / Отдел "Ростов-на-Дону" / Сотрудник "Гончарова Светлан…" at bounding box center [327, 19] width 462 height 7
click at [130, 21] on link "ООО "СТА Карго"" at bounding box center [128, 20] width 31 height 4
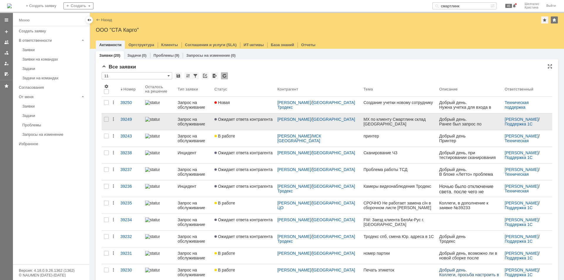
click at [254, 119] on span "Ожидает ответа контрагента" at bounding box center [243, 119] width 58 height 5
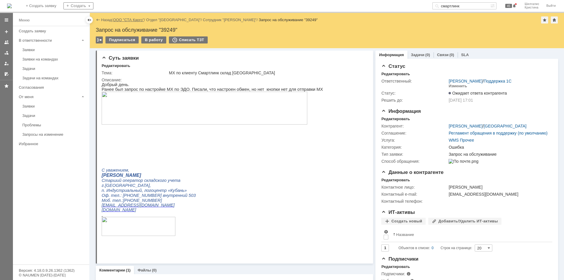
click at [129, 21] on link "ООО "СТА Карго"" at bounding box center [128, 20] width 31 height 4
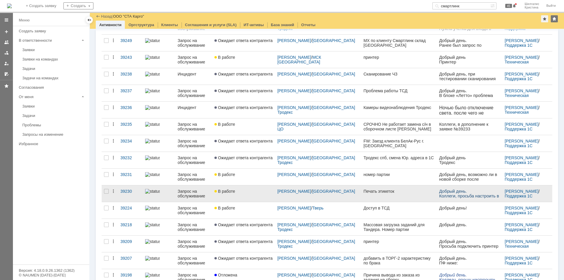
scroll to position [88, 0]
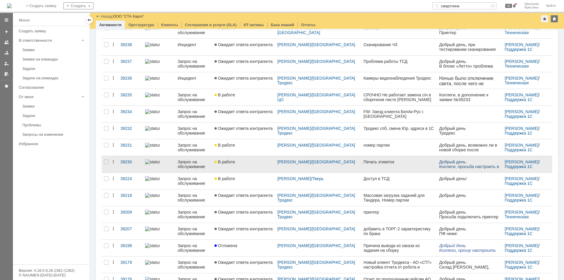
click at [233, 164] on link "В работе" at bounding box center [243, 164] width 63 height 16
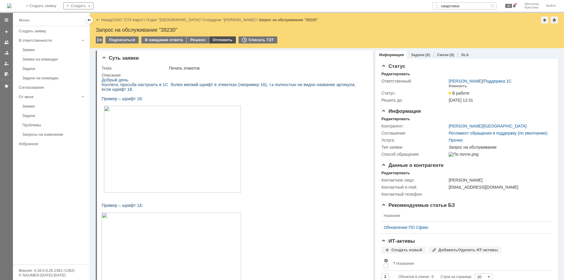
click at [222, 39] on div "Отложить" at bounding box center [222, 39] width 27 height 7
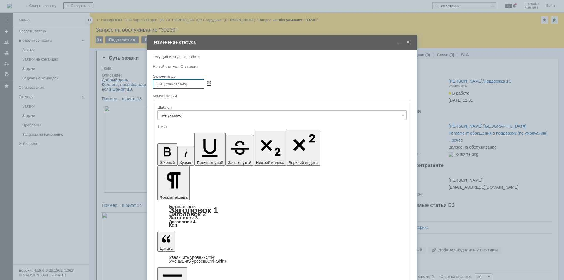
click at [209, 82] on span at bounding box center [209, 84] width 4 height 5
click at [166, 125] on div "18" at bounding box center [165, 124] width 6 height 5
type input "18.08.2025 17:47"
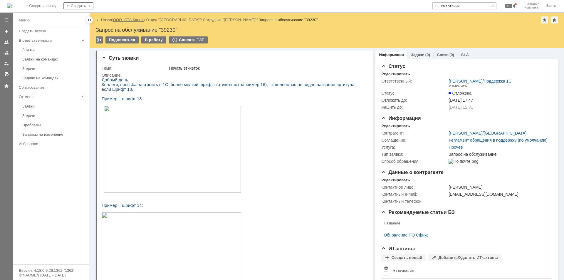
click at [133, 19] on link "ООО "СТА Карго"" at bounding box center [128, 20] width 31 height 4
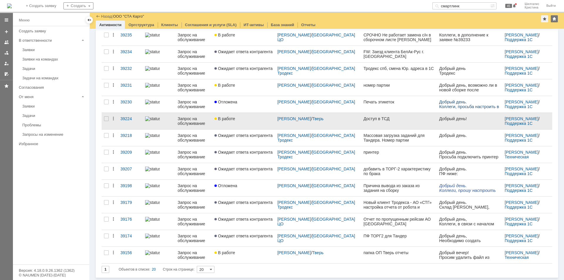
click at [239, 122] on link "В работе" at bounding box center [243, 121] width 63 height 16
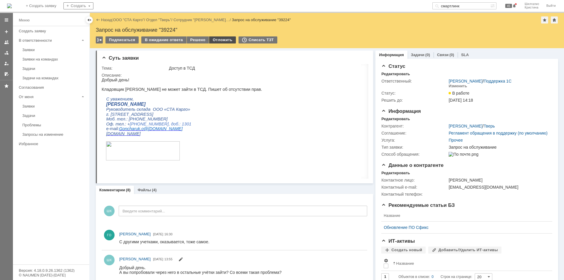
click at [219, 41] on div "Отложить" at bounding box center [222, 39] width 27 height 7
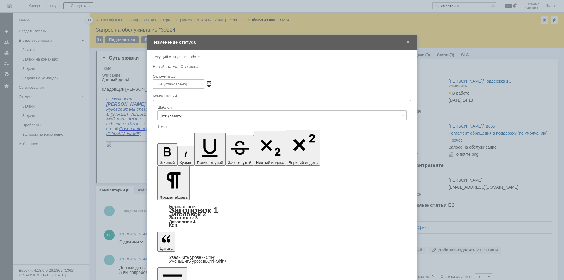
click at [210, 83] on span at bounding box center [209, 84] width 4 height 5
click at [165, 125] on div "18" at bounding box center [165, 124] width 6 height 5
type input "18.08.2025 17:47"
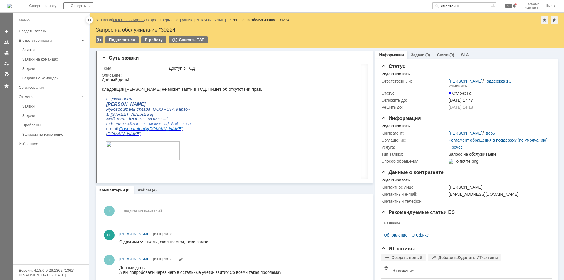
click at [135, 21] on link "ООО "СТА Карго"" at bounding box center [128, 20] width 31 height 4
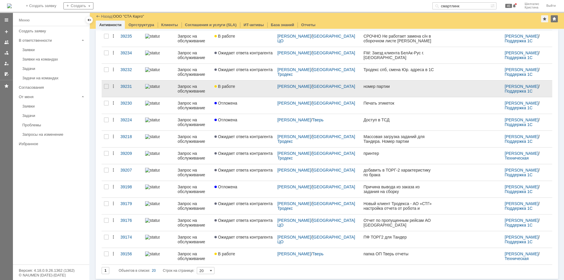
click at [250, 90] on link "В работе" at bounding box center [243, 89] width 63 height 16
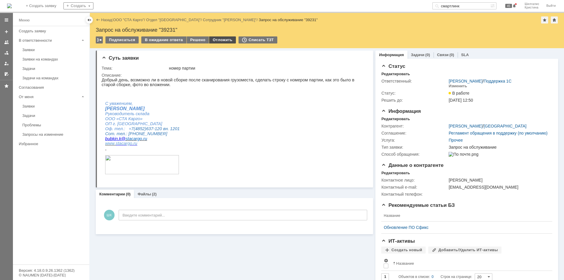
click at [220, 40] on div "Отложить" at bounding box center [222, 39] width 27 height 7
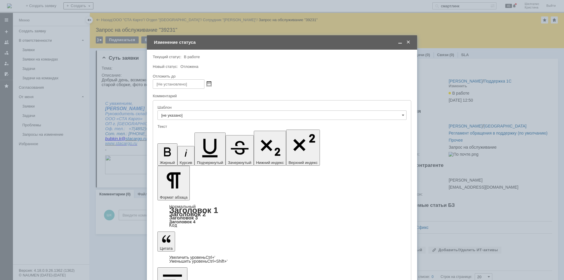
click at [210, 82] on span at bounding box center [209, 84] width 4 height 5
click at [165, 123] on div "18" at bounding box center [165, 124] width 6 height 5
type input "18.08.2025 17:48"
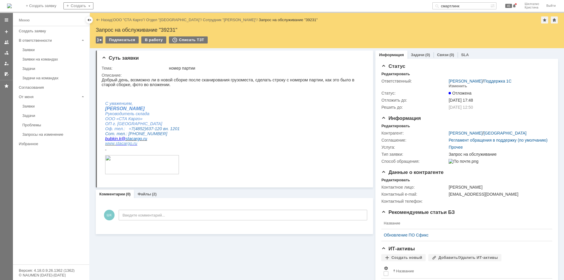
click at [126, 18] on link "ООО "СТА Карго"" at bounding box center [128, 20] width 31 height 4
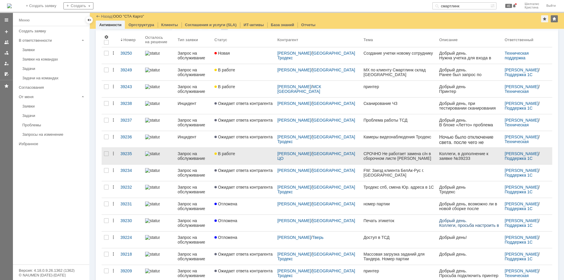
click at [250, 156] on link "В работе" at bounding box center [243, 156] width 63 height 16
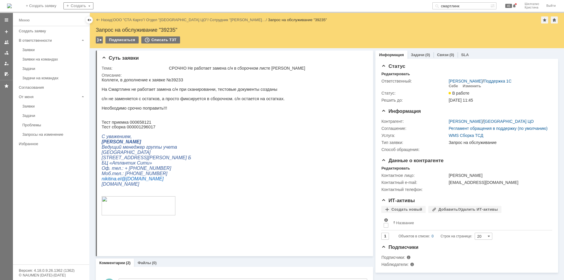
drag, startPoint x: 437, startPoint y: 213, endPoint x: 234, endPoint y: 43, distance: 264.2
click at [131, 19] on link "ООО "СТА Карго"" at bounding box center [128, 20] width 31 height 4
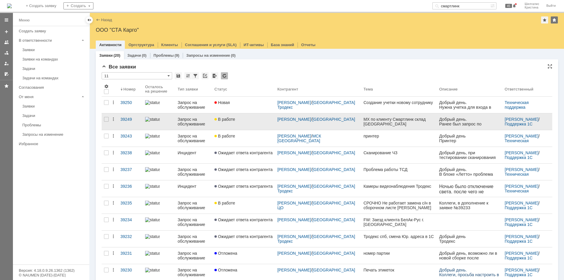
click at [250, 120] on div "В работе" at bounding box center [243, 119] width 58 height 5
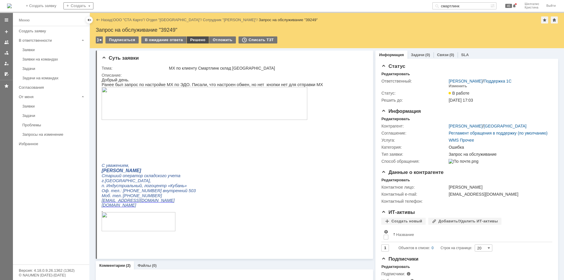
click at [194, 38] on div "Решено" at bounding box center [198, 39] width 22 height 7
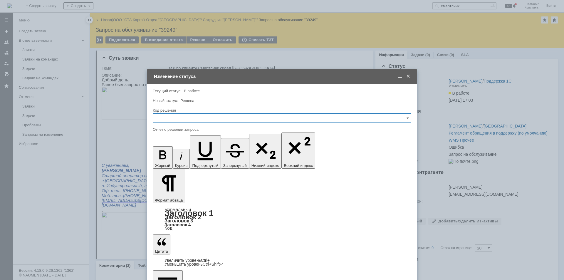
click at [176, 118] on input "text" at bounding box center [282, 117] width 259 height 9
click at [170, 197] on span "Решено" at bounding box center [282, 196] width 251 height 5
type input "Решено"
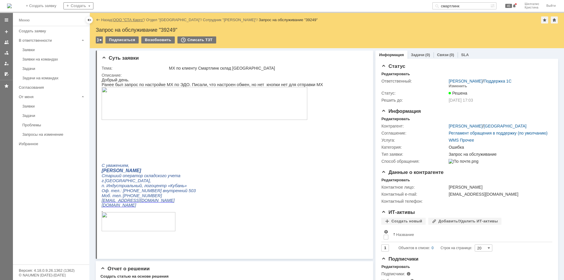
click at [134, 19] on link "ООО "СТА Карго"" at bounding box center [128, 20] width 31 height 4
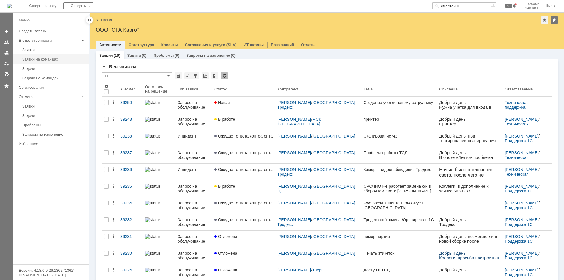
click at [48, 56] on link "Заявки на командах" at bounding box center [54, 59] width 68 height 9
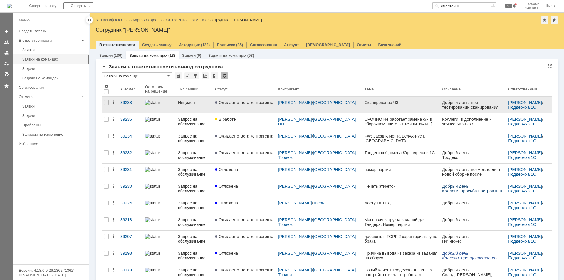
click at [233, 104] on span "Ожидает ответа контрагента" at bounding box center [244, 102] width 58 height 5
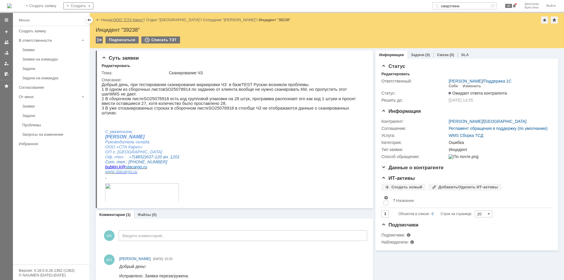
click at [132, 20] on link "ООО "СТА Карго"" at bounding box center [128, 20] width 31 height 4
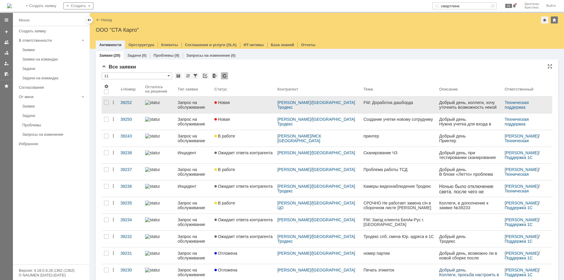
click at [240, 111] on link "Новая" at bounding box center [243, 105] width 63 height 16
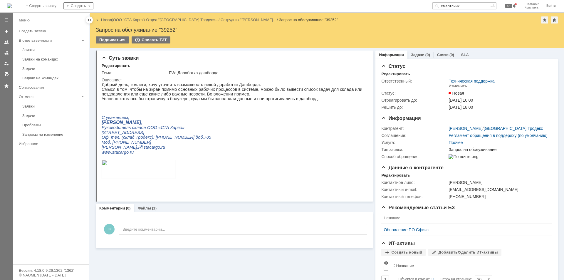
click at [144, 209] on link "Файлы" at bounding box center [145, 208] width 14 height 4
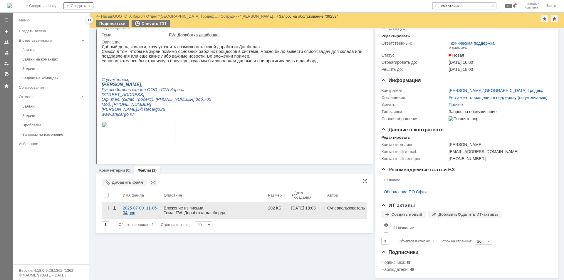
click at [138, 202] on div "2025-07-09_11-06-34.png" at bounding box center [140, 210] width 41 height 16
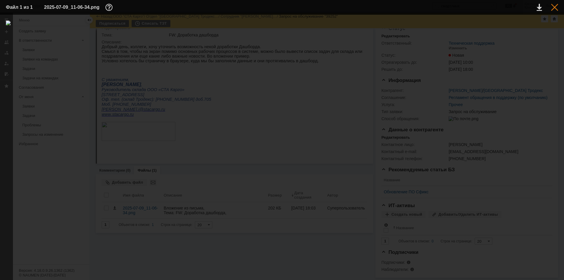
click at [554, 9] on div at bounding box center [554, 7] width 7 height 7
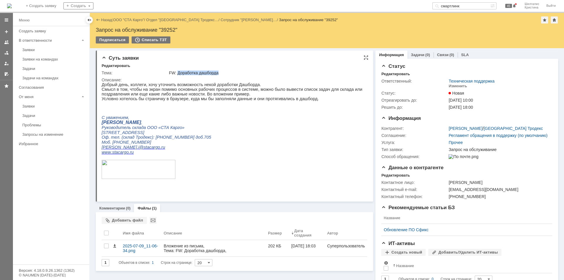
drag, startPoint x: 219, startPoint y: 73, endPoint x: 177, endPoint y: 73, distance: 42.0
click at [177, 73] on div "FW: Доработка дашборда" at bounding box center [267, 73] width 196 height 5
copy div "Доработка дашборда"
click at [425, 1] on div "На домашнюю + Создать заявку Создать смартлинк 45 Шилгалис Кристина Выйти" at bounding box center [282, 6] width 564 height 13
paste input "Доработка дашборда"
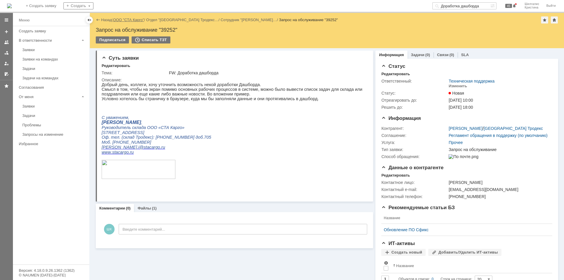
click at [133, 19] on link "ООО "СТА Карго"" at bounding box center [128, 20] width 31 height 4
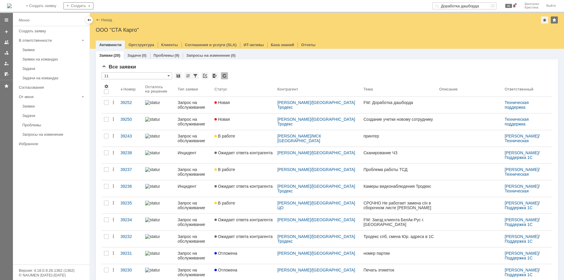
click at [470, 6] on input "Доработка дашборда" at bounding box center [461, 5] width 58 height 7
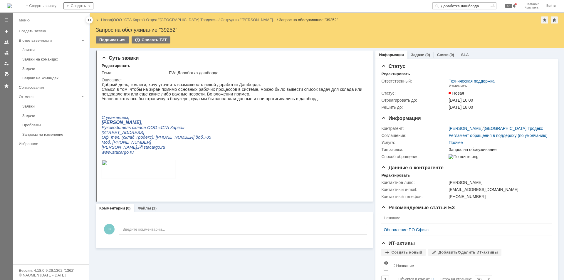
drag, startPoint x: 467, startPoint y: 5, endPoint x: 414, endPoint y: 5, distance: 52.9
click at [414, 5] on div "На домашнюю + Создать заявку Создать Доработка дашборда 45 Шилгалис Кристина Вы…" at bounding box center [282, 6] width 564 height 13
type input "дашборда"
click at [456, 126] on link "Иванов Игорь Вячеславович" at bounding box center [466, 128] width 34 height 5
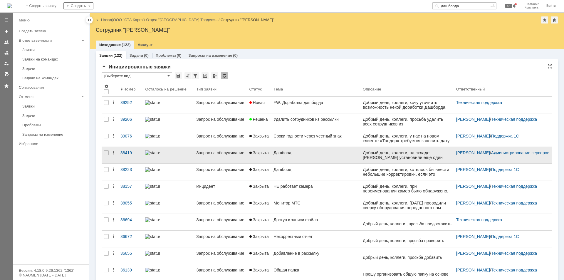
click at [285, 154] on div "Дашборд" at bounding box center [316, 152] width 85 height 5
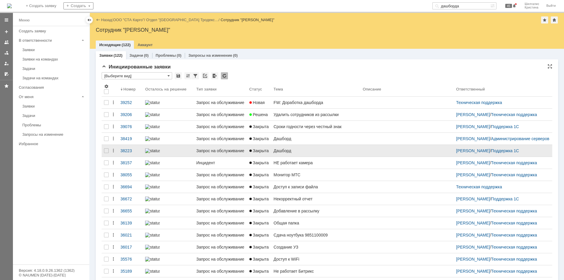
click at [311, 157] on link "Дашборд" at bounding box center [315, 151] width 89 height 12
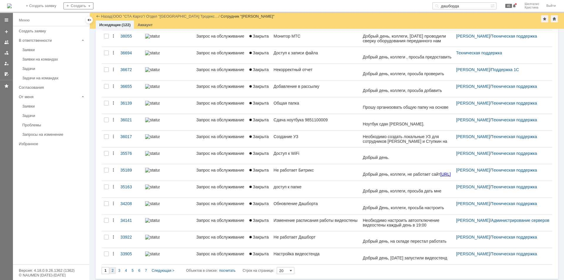
click at [115, 269] on div "2" at bounding box center [112, 270] width 7 height 7
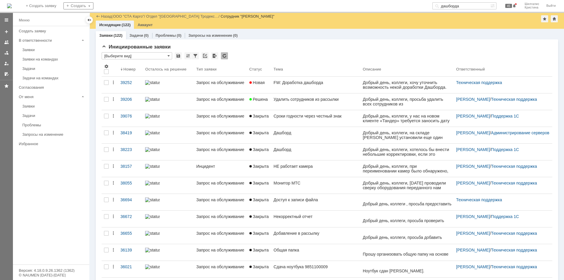
type input "2"
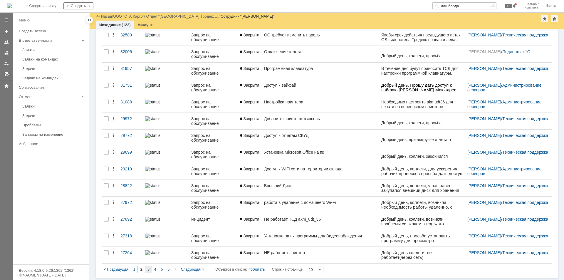
click at [147, 270] on div "3" at bounding box center [148, 269] width 7 height 7
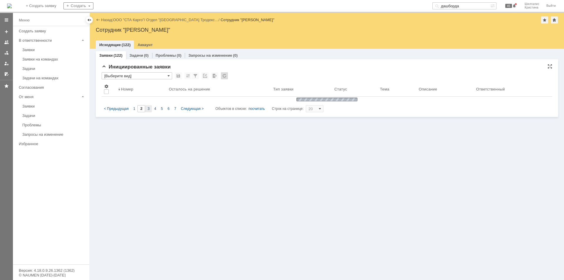
type input "3"
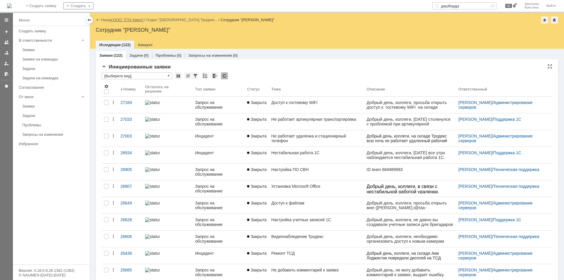
click at [134, 20] on link "ООО "СТА Карго"" at bounding box center [128, 20] width 31 height 4
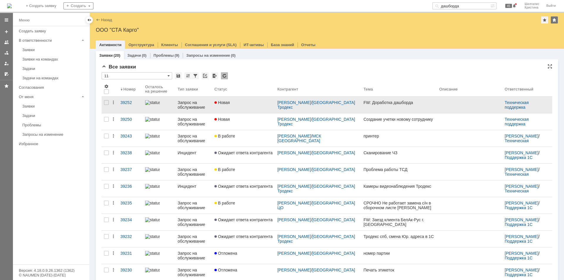
click at [242, 101] on div "Новая" at bounding box center [243, 102] width 58 height 5
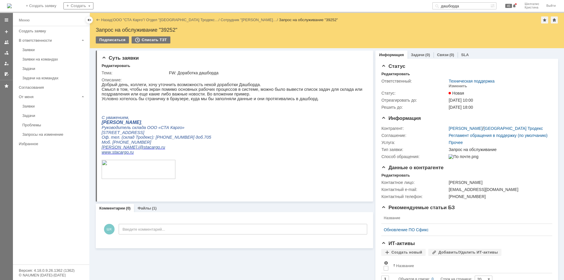
click at [123, 95] on p "Смысл в том, чтобы на экран помимо основных рабочих процессов в системе, можно …" at bounding box center [232, 91] width 261 height 9
copy p "поздравления"
click at [397, 6] on div "На домашнюю + Создать заявку Создать дашборда 45 Шилгалис Кристина Выйти" at bounding box center [282, 6] width 564 height 13
paste input "оздравления"
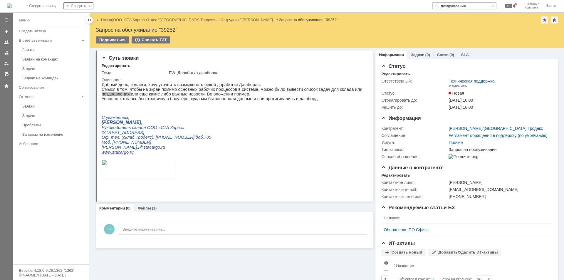
type input "поздравления"
click at [149, 206] on div "Файлы (1)" at bounding box center [147, 208] width 26 height 9
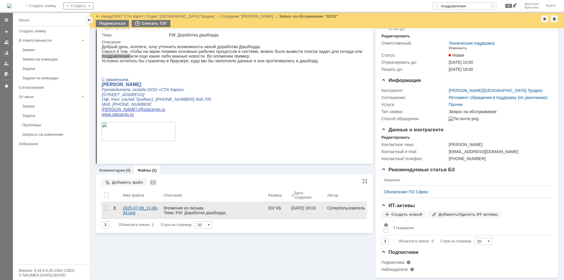
click at [135, 206] on div "2025-07-09_11-06-34.png" at bounding box center [141, 210] width 36 height 9
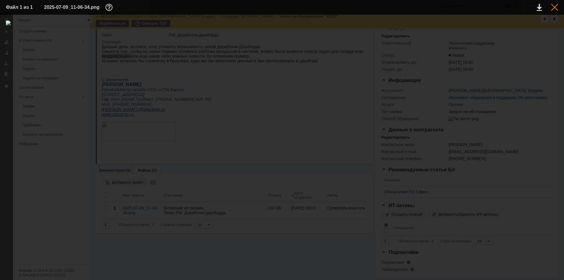
click at [553, 6] on div at bounding box center [554, 7] width 7 height 7
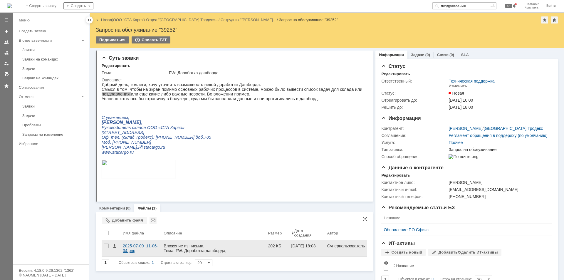
click at [138, 244] on div "2025-07-09_11-06-34.png" at bounding box center [141, 248] width 36 height 9
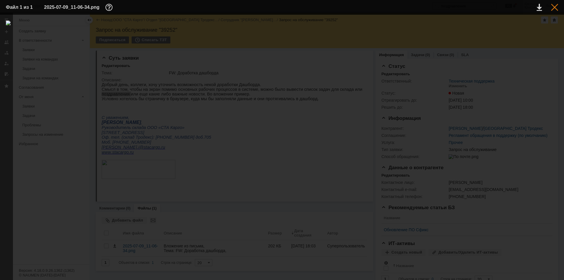
click at [553, 8] on div at bounding box center [554, 7] width 7 height 7
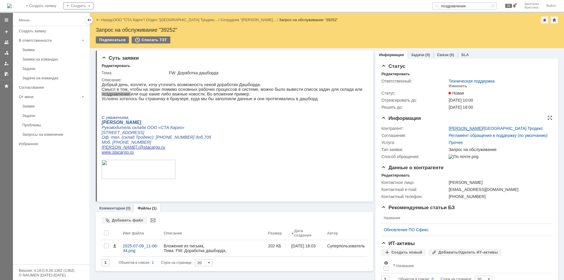
click at [464, 128] on link "Иванов Игорь Вячеславович" at bounding box center [466, 128] width 34 height 5
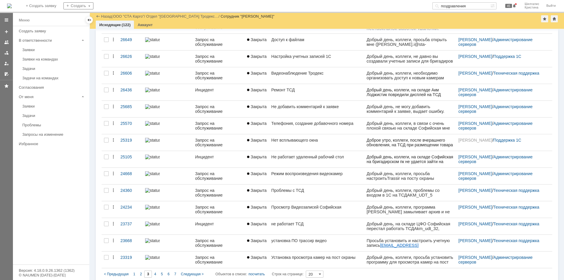
click at [154, 271] on div "4" at bounding box center [155, 274] width 7 height 7
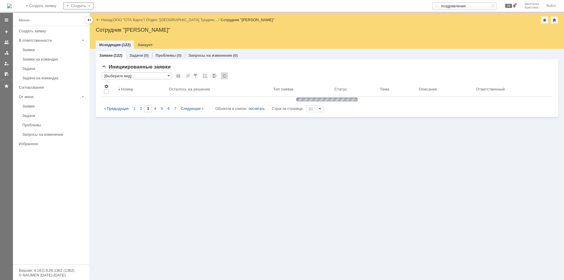
type input "4"
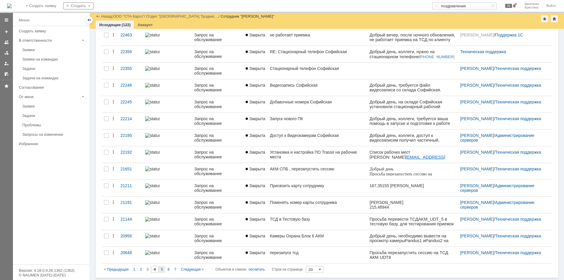
click at [162, 269] on span "5" at bounding box center [162, 269] width 2 height 4
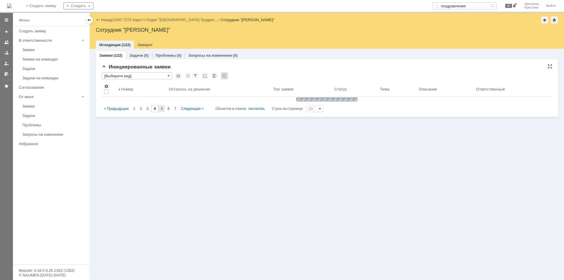
type input "5"
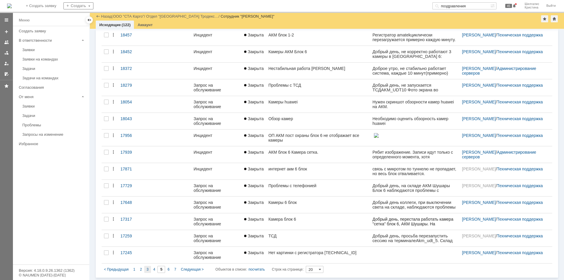
click at [148, 269] on span "3" at bounding box center [148, 269] width 2 height 4
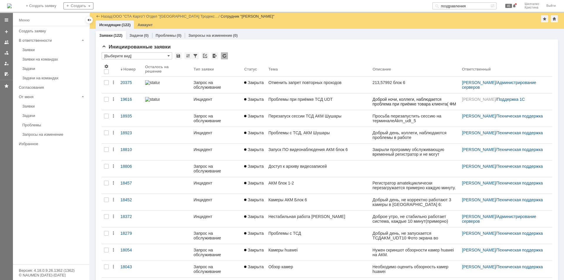
type input "3"
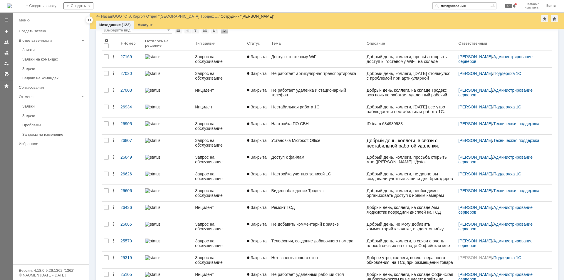
drag, startPoint x: 452, startPoint y: 4, endPoint x: 411, endPoint y: -4, distance: 41.7
click at [411, 0] on html "Идет загрузка, пожалуйста, подождите. На домашнюю + Создать заявку Создать позд…" at bounding box center [282, 140] width 564 height 280
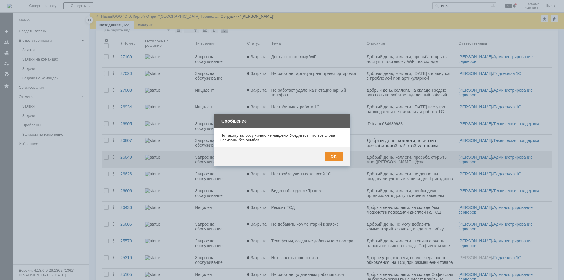
drag, startPoint x: 337, startPoint y: 154, endPoint x: 339, endPoint y: 151, distance: 3.4
click at [338, 154] on div "OK" at bounding box center [334, 156] width 18 height 9
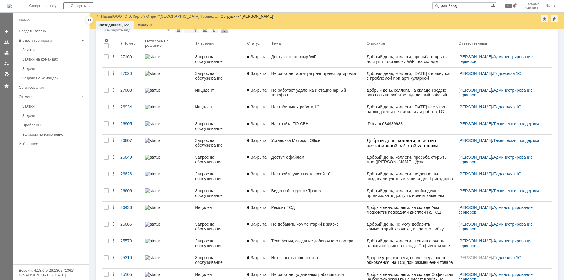
type input "дашборд"
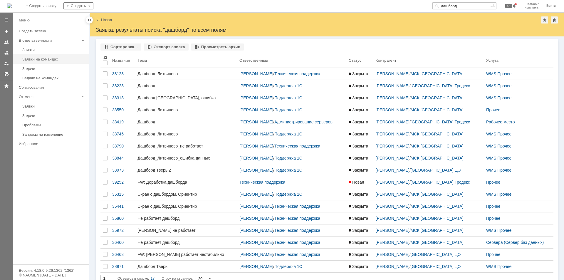
click at [41, 58] on div "Заявки на командах" at bounding box center [53, 59] width 63 height 4
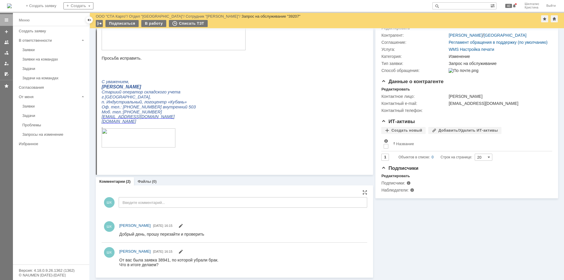
scroll to position [71, 0]
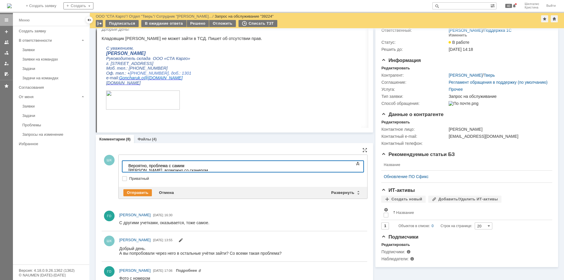
scroll to position [59, 0]
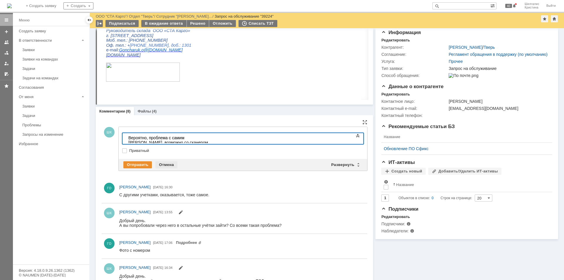
click at [165, 163] on div "Отмена" at bounding box center [166, 164] width 22 height 7
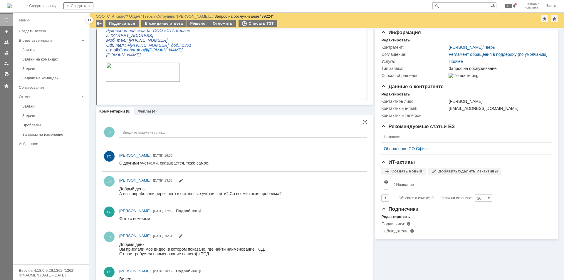
scroll to position [0, 0]
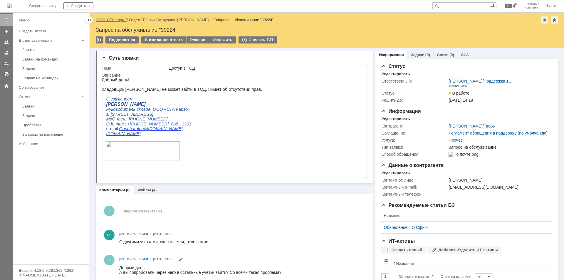
click at [105, 19] on link "ООО "СТА Карго"" at bounding box center [111, 20] width 31 height 4
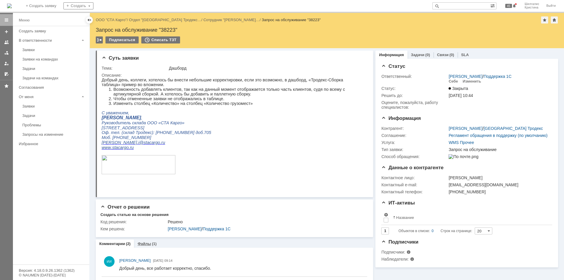
click at [145, 243] on link "Файлы" at bounding box center [145, 244] width 14 height 4
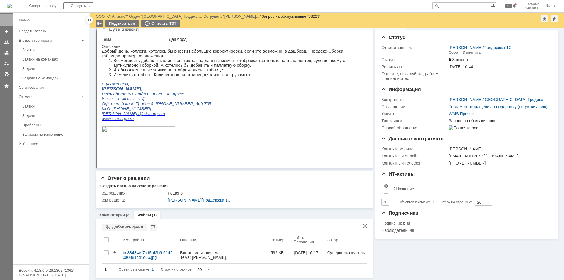
scroll to position [9, 0]
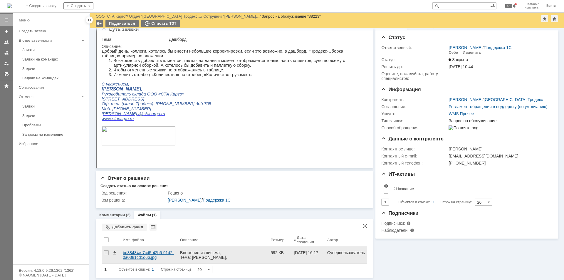
click at [140, 252] on div "bd38484e-7cd5-42b6-91d2-0a0381cd1d66.jpg" at bounding box center [149, 254] width 53 height 9
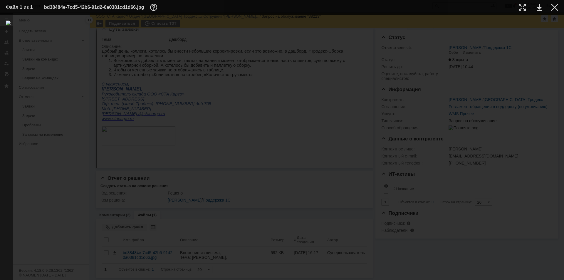
click at [534, 51] on div at bounding box center [282, 148] width 552 height 254
click at [556, 5] on div at bounding box center [554, 7] width 7 height 7
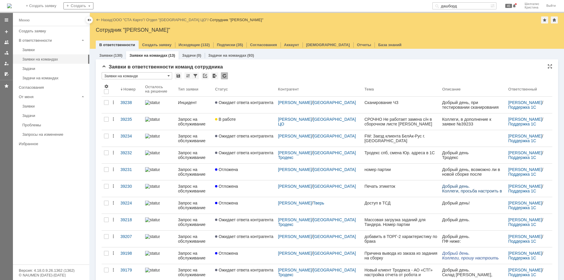
click at [268, 74] on div "* Заявки на команде" at bounding box center [327, 76] width 451 height 8
click at [125, 21] on link "ООО "СТА Карго"" at bounding box center [128, 20] width 31 height 4
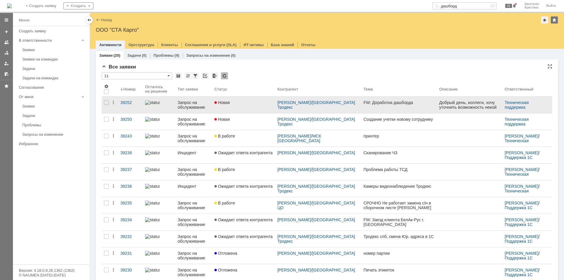
click at [256, 100] on link "Новая" at bounding box center [243, 105] width 63 height 16
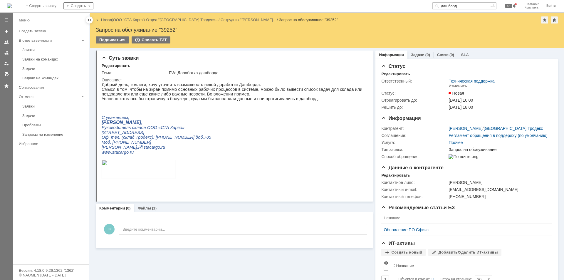
click at [461, 55] on link "SLA" at bounding box center [465, 55] width 8 height 4
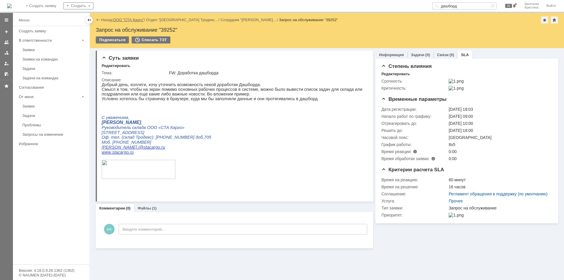
click at [134, 20] on link "ООО "СТА Карго"" at bounding box center [128, 20] width 31 height 4
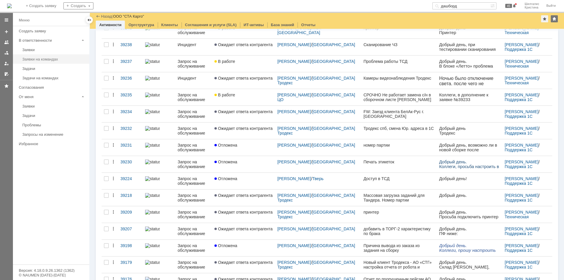
click at [58, 55] on link "Заявки на командах" at bounding box center [54, 59] width 68 height 9
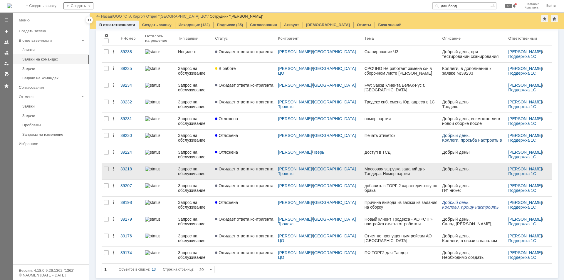
click at [242, 170] on span "Ожидает ответа контрагента" at bounding box center [244, 169] width 58 height 5
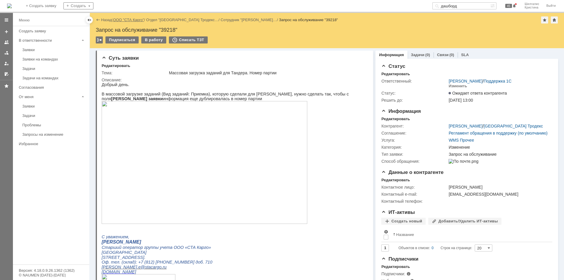
click at [125, 19] on link "ООО "СТА Карго"" at bounding box center [128, 20] width 31 height 4
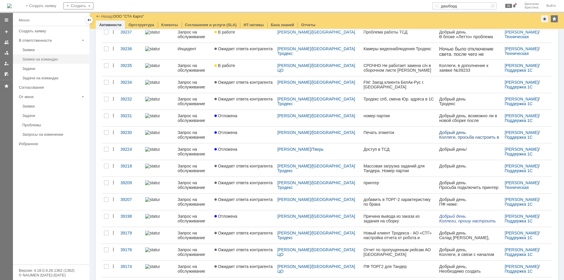
click at [53, 59] on div "Заявки на командах" at bounding box center [53, 59] width 63 height 4
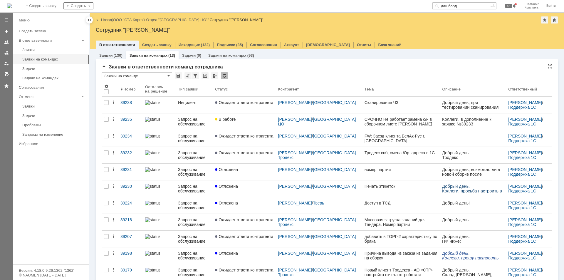
drag, startPoint x: 254, startPoint y: 100, endPoint x: 265, endPoint y: 66, distance: 35.3
click at [265, 66] on div "Заявки в ответственности команд сотрудника" at bounding box center [327, 67] width 451 height 6
drag, startPoint x: 336, startPoint y: 45, endPoint x: 330, endPoint y: 46, distance: 5.7
click at [357, 45] on link "Отчеты" at bounding box center [364, 45] width 14 height 4
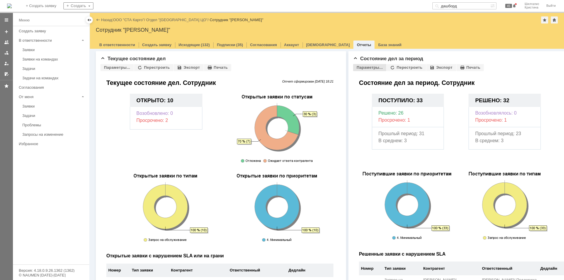
click at [376, 69] on div "Параметры..." at bounding box center [369, 67] width 33 height 7
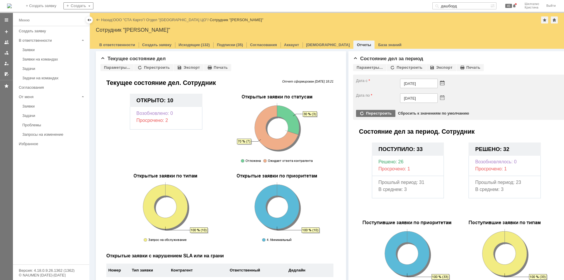
click at [442, 84] on span at bounding box center [442, 83] width 4 height 4
click at [402, 96] on div at bounding box center [402, 97] width 4 height 4
click at [401, 106] on div "30" at bounding box center [399, 106] width 6 height 5
type input "30.06.2025"
click at [405, 66] on div "Перестроить" at bounding box center [406, 67] width 39 height 7
